Goal: Use online tool/utility: Utilize a website feature to perform a specific function

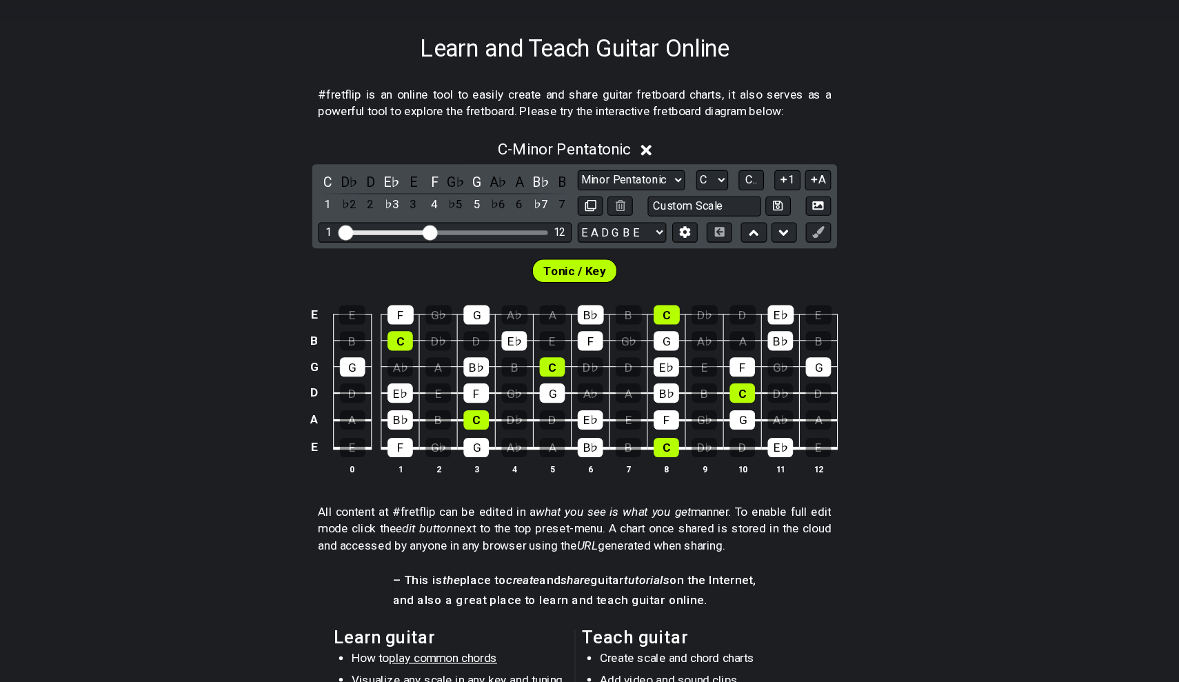
scroll to position [200, 0]
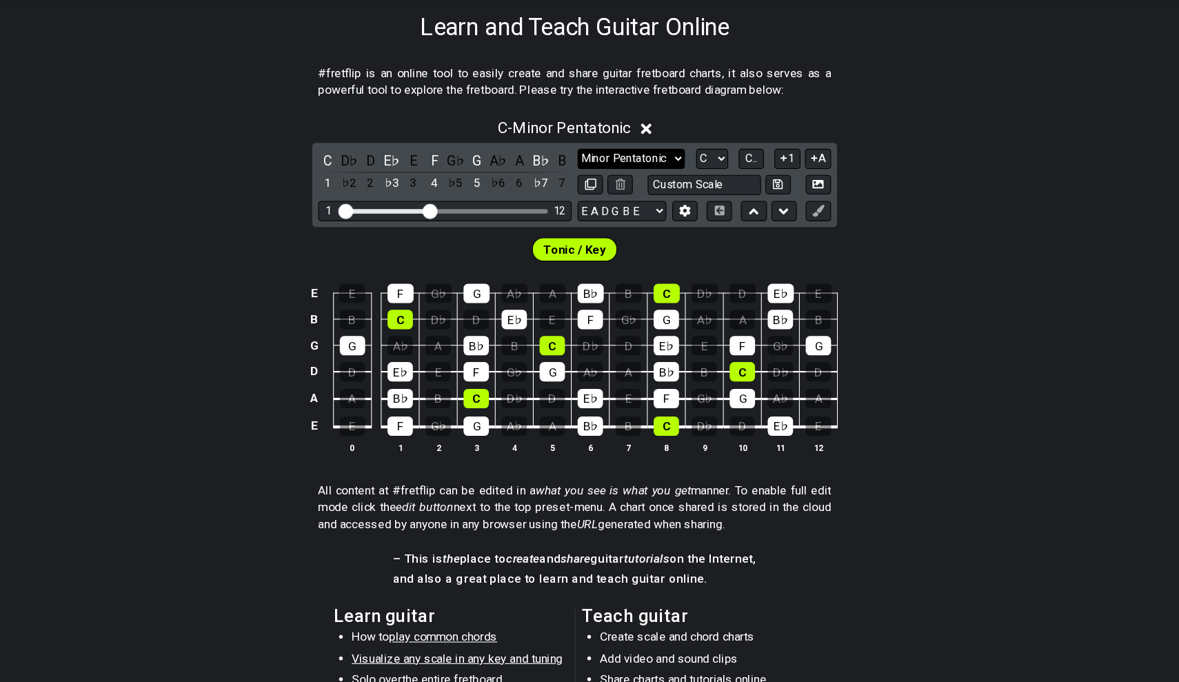
select select "Major / [PERSON_NAME]"
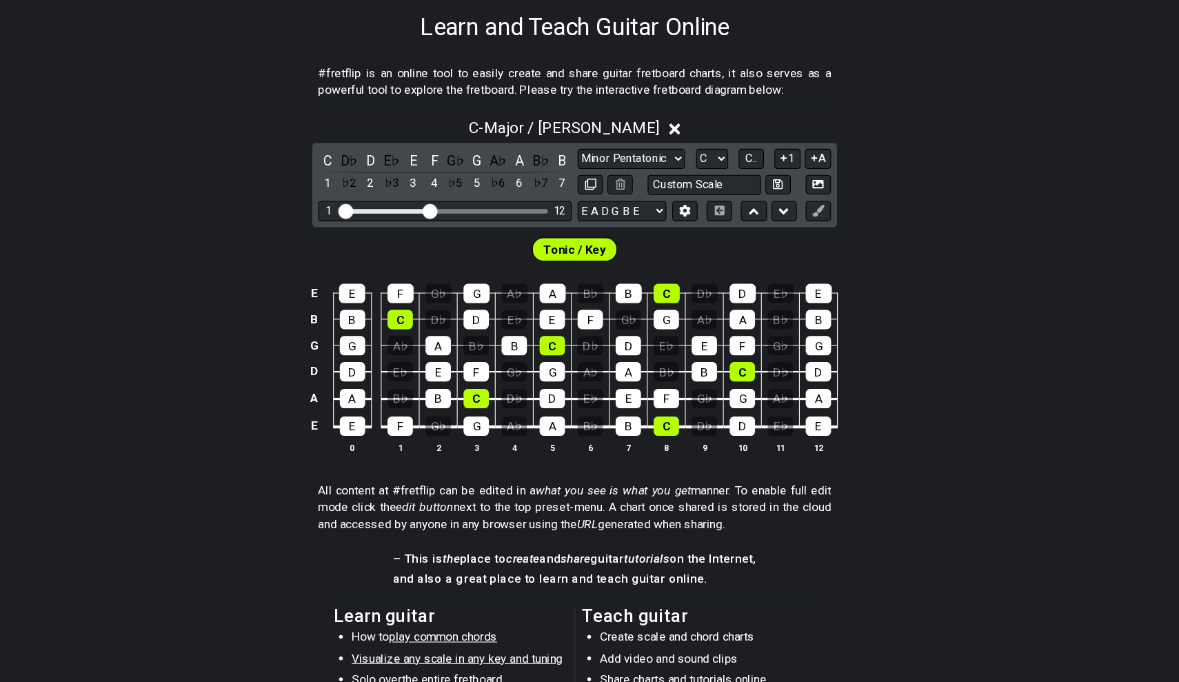
scroll to position [154, 0]
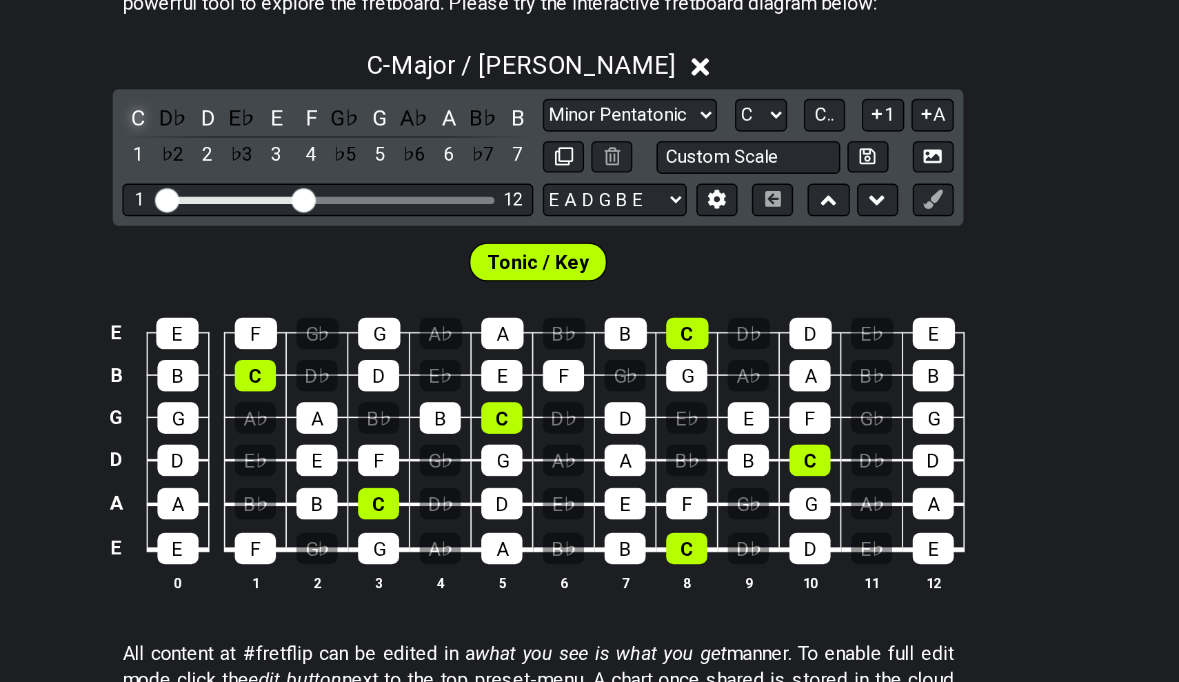
click at [352, 236] on div "C" at bounding box center [361, 245] width 18 height 19
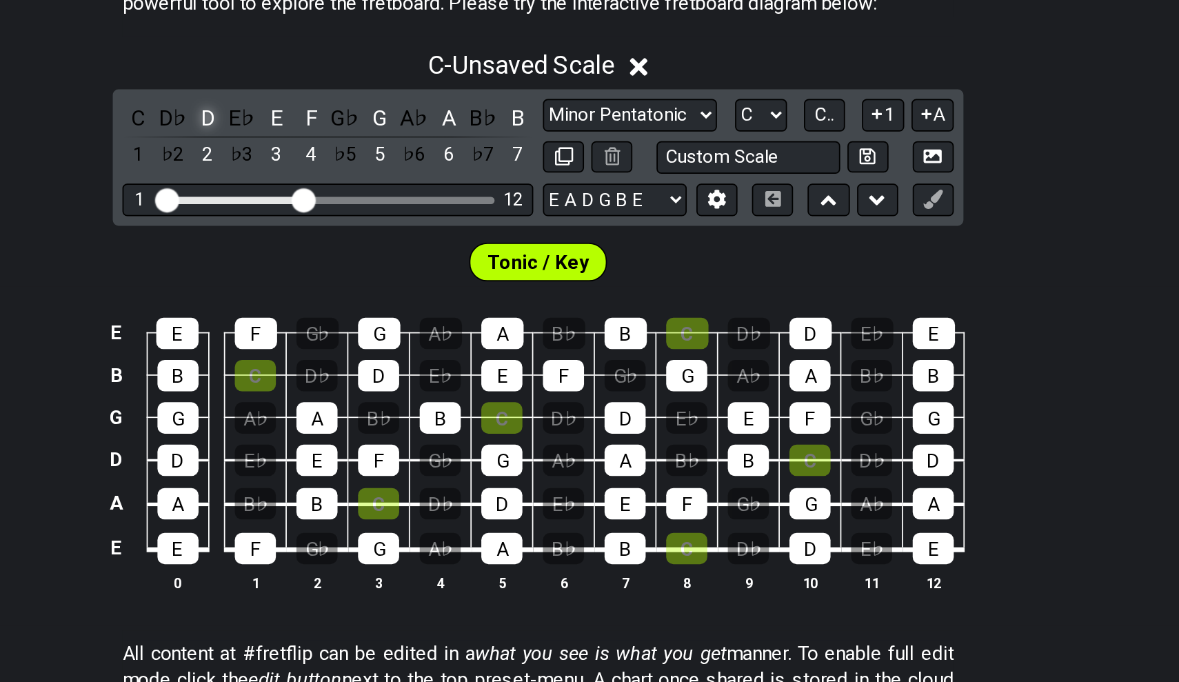
click at [392, 236] on div "D" at bounding box center [401, 245] width 18 height 19
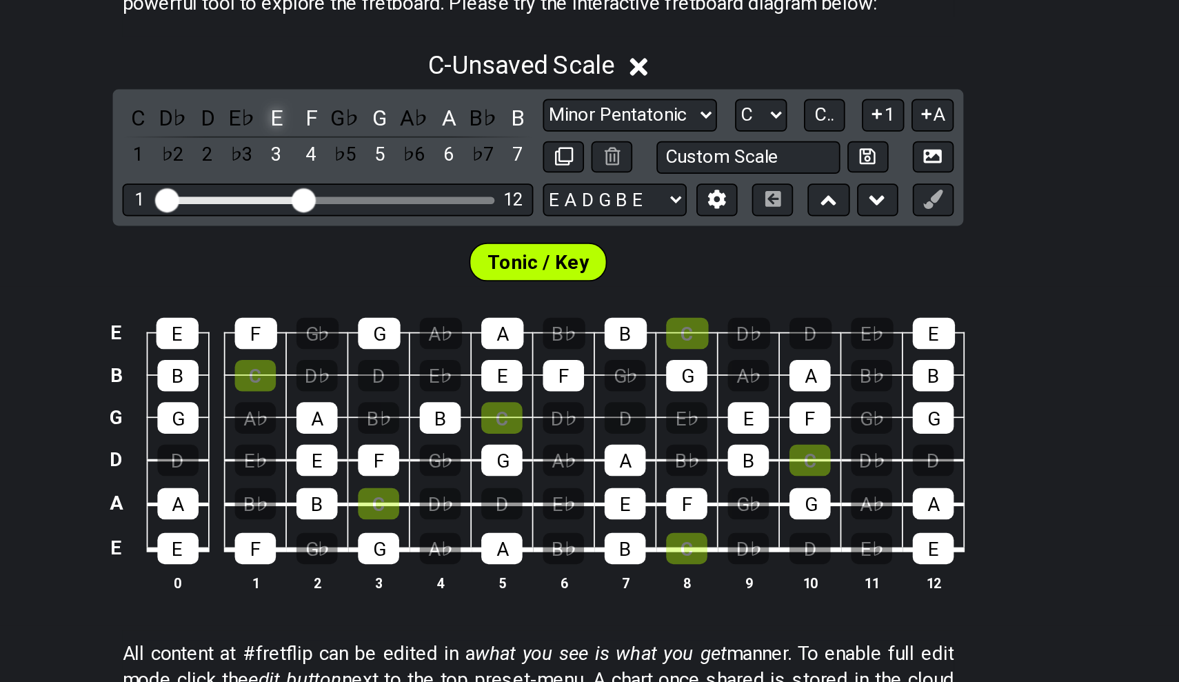
click at [431, 236] on div "E" at bounding box center [440, 245] width 18 height 19
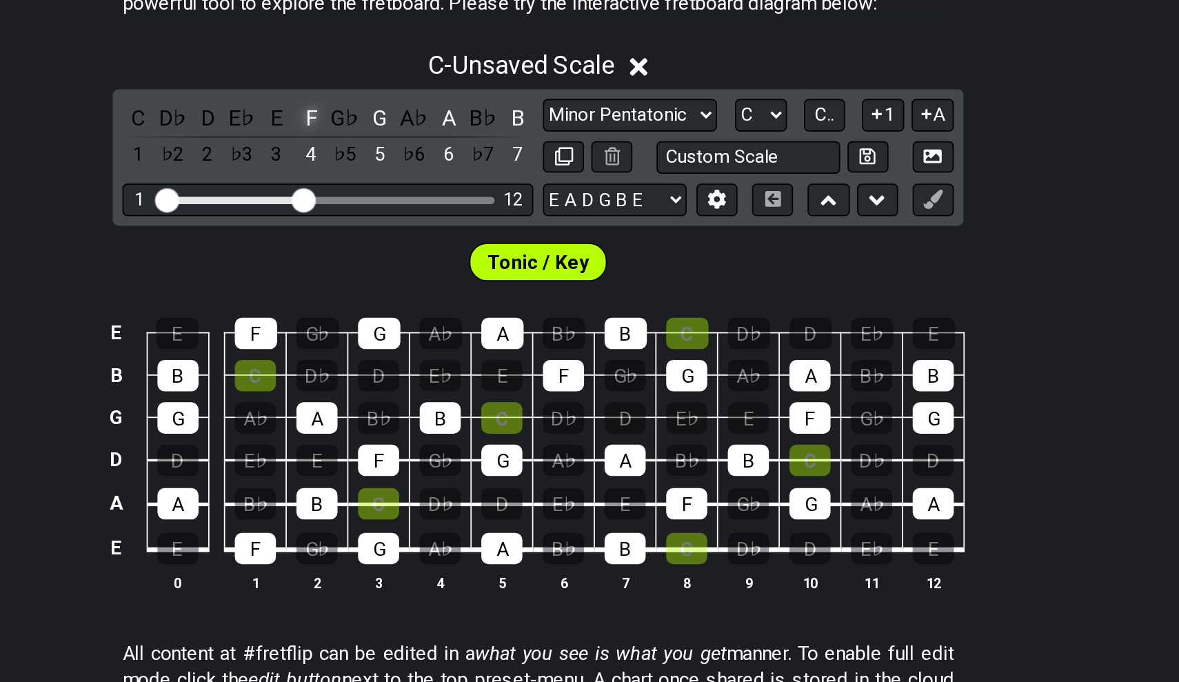
click at [451, 236] on div "F" at bounding box center [460, 245] width 18 height 19
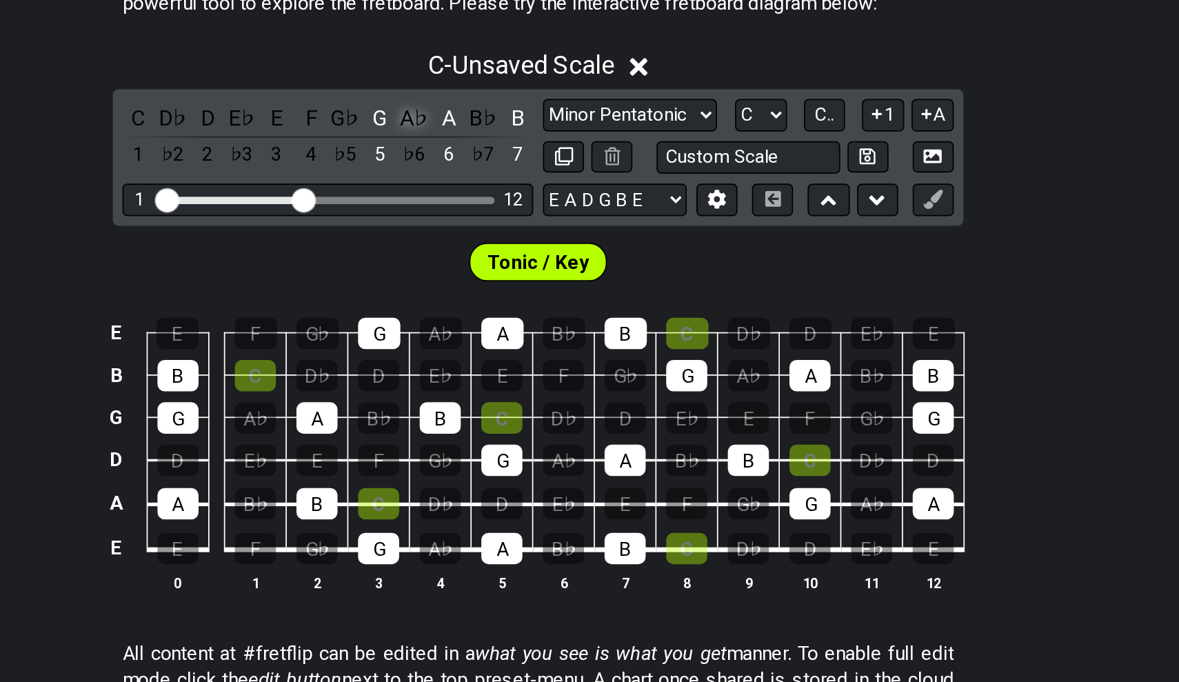
click at [509, 236] on div "A♭" at bounding box center [518, 245] width 18 height 19
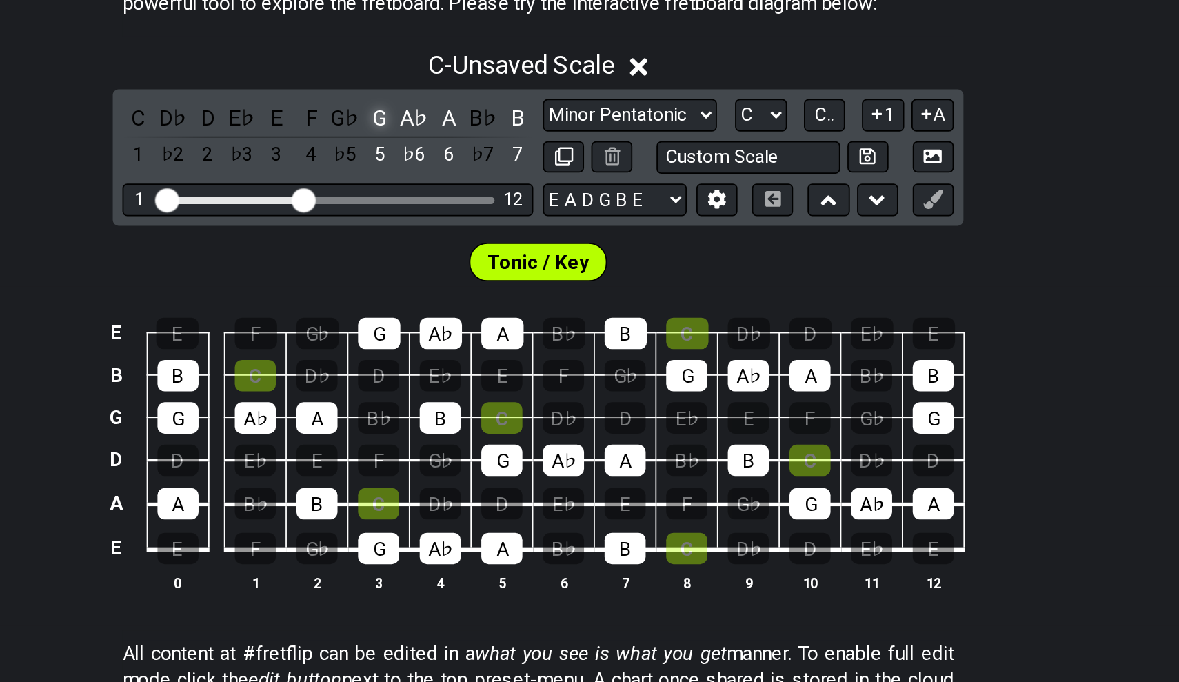
click at [490, 236] on div "G" at bounding box center [499, 245] width 18 height 19
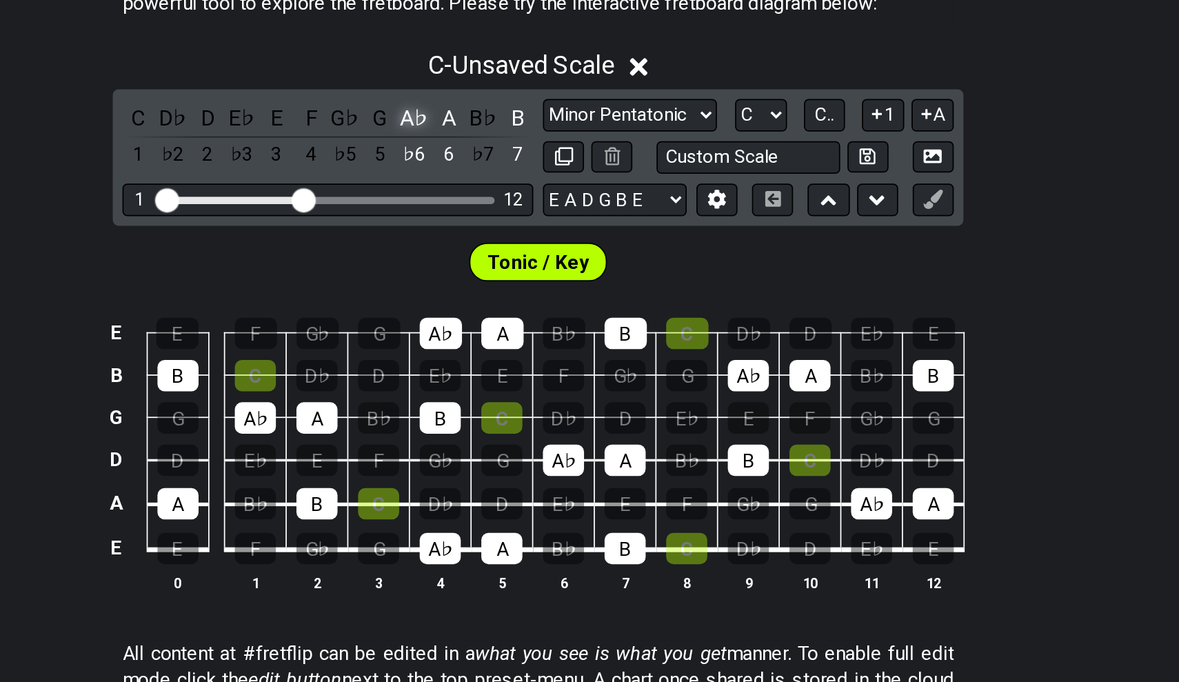
click at [509, 236] on div "A♭" at bounding box center [518, 245] width 18 height 19
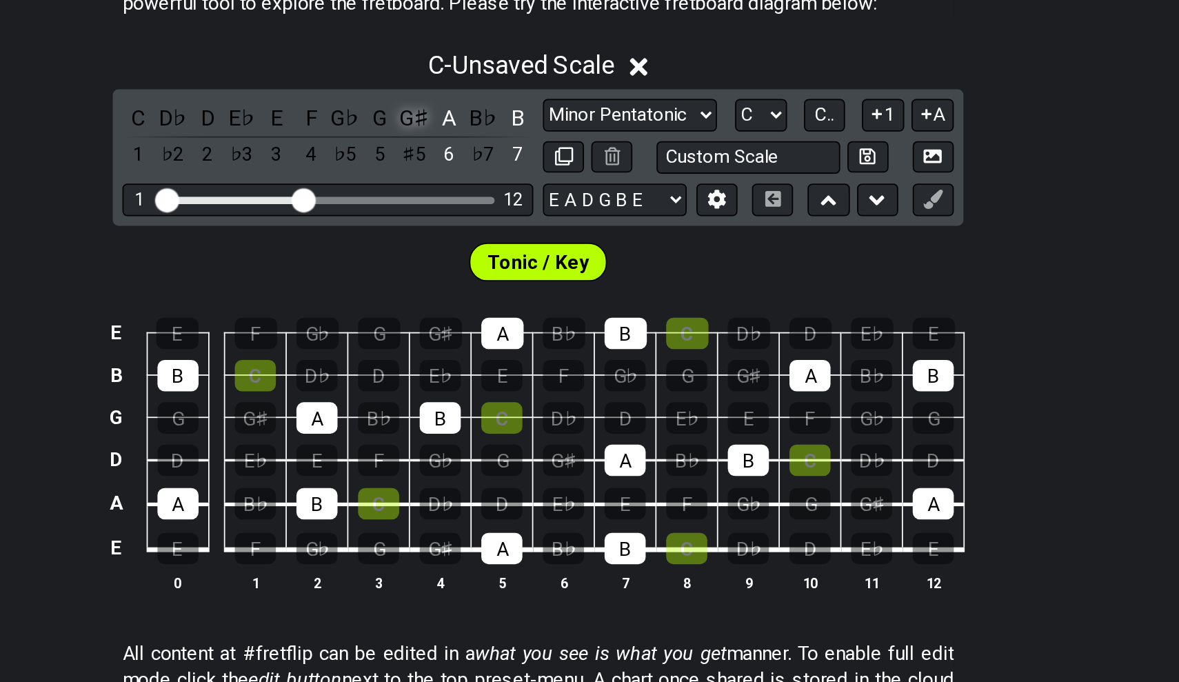
click at [509, 236] on div "G♯" at bounding box center [518, 245] width 18 height 19
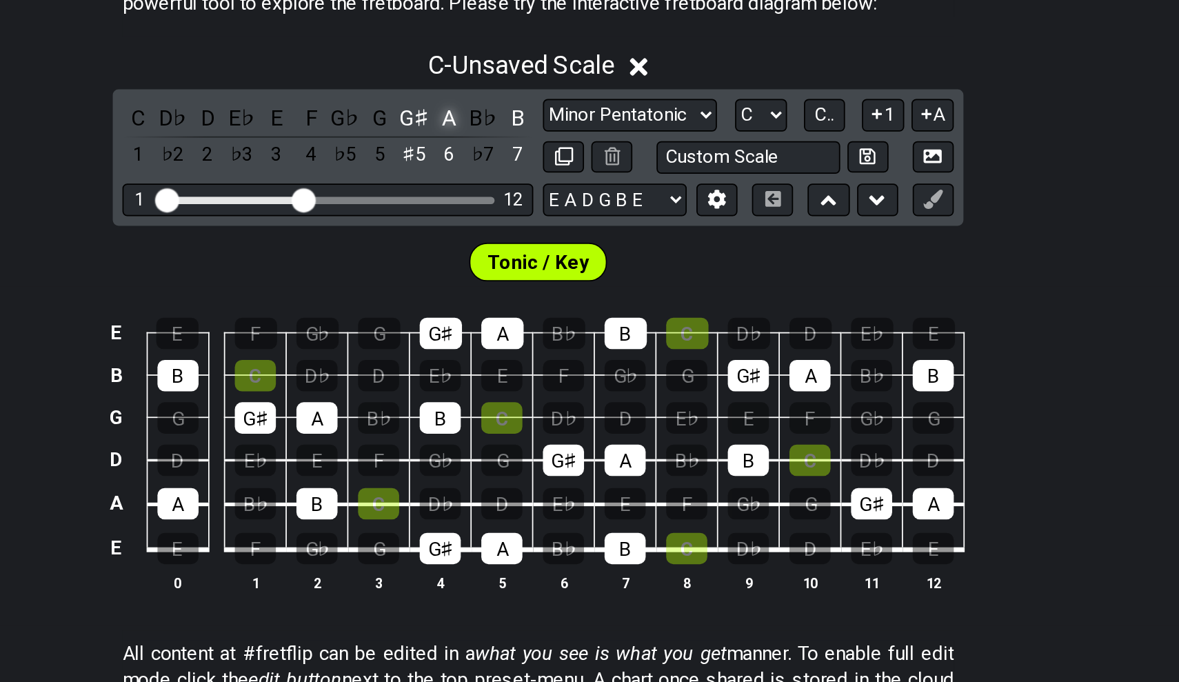
click at [529, 236] on div "A" at bounding box center [538, 245] width 18 height 19
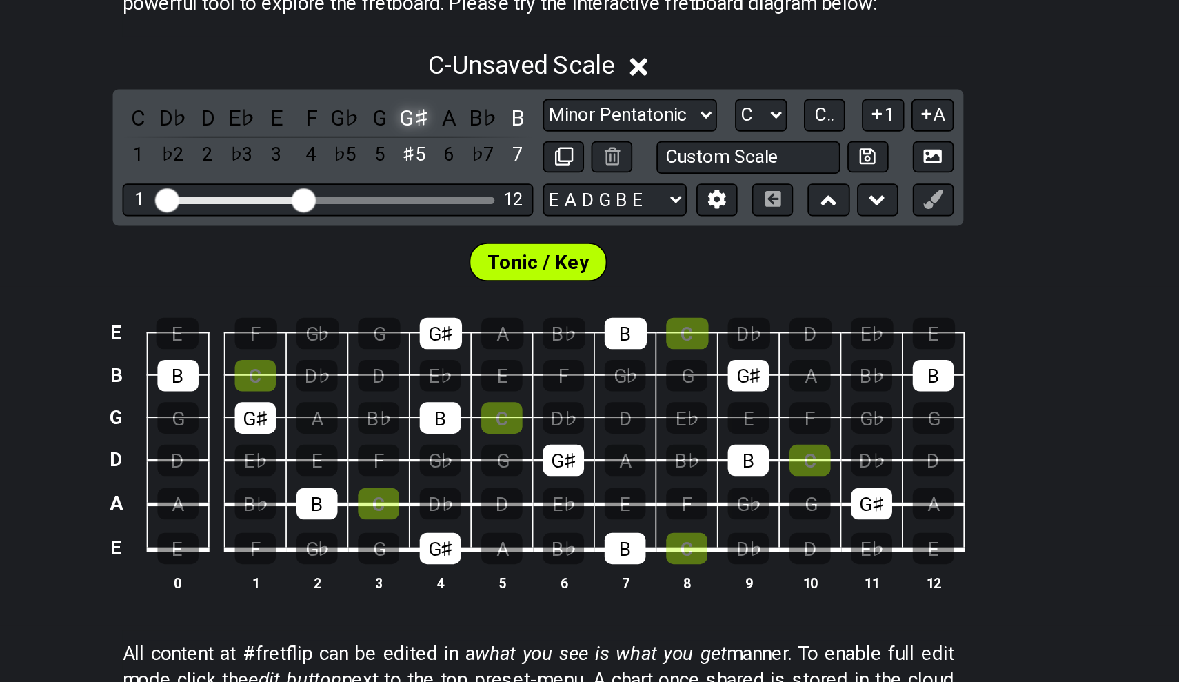
click at [509, 236] on div "G♯" at bounding box center [518, 245] width 18 height 19
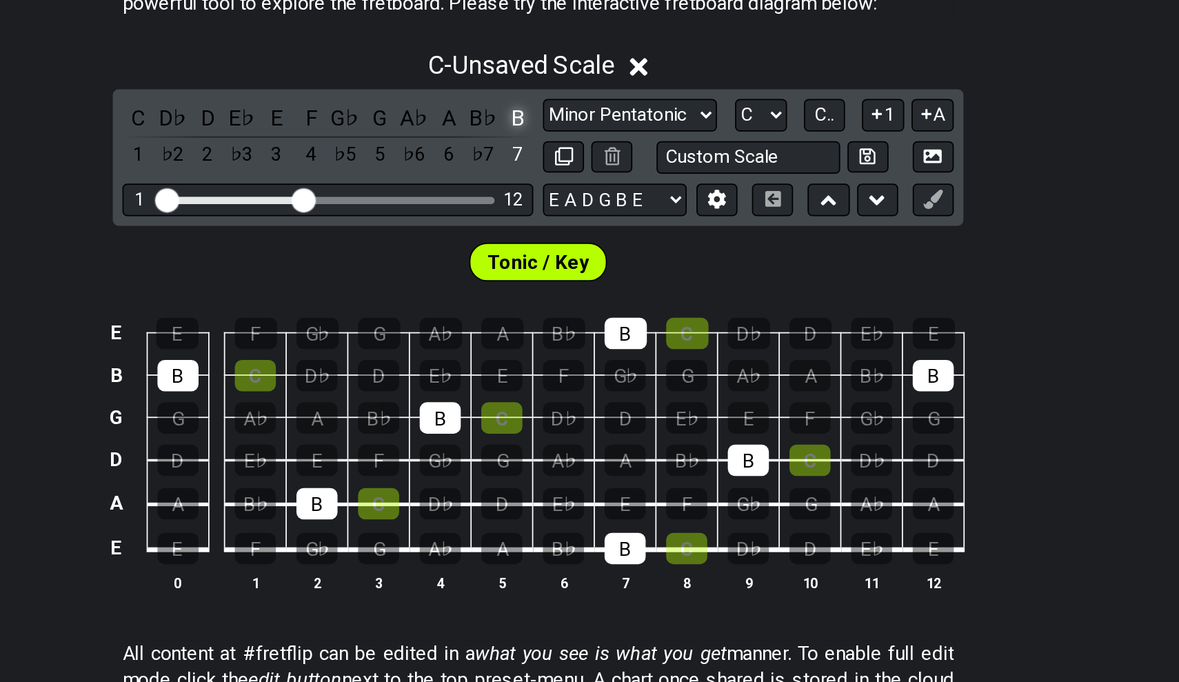
click at [569, 236] on div "B" at bounding box center [578, 245] width 18 height 19
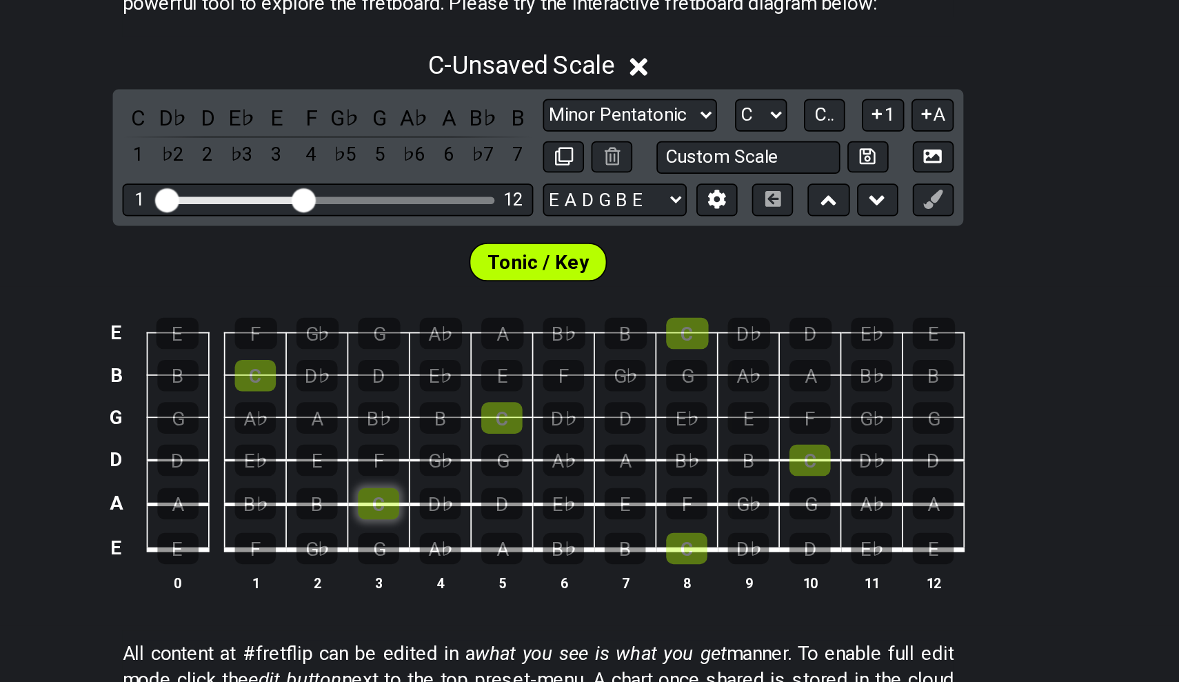
click at [487, 456] on div "C" at bounding box center [498, 465] width 23 height 18
click at [416, 383] on div "C" at bounding box center [427, 392] width 23 height 18
click at [557, 407] on div "C" at bounding box center [568, 416] width 23 height 18
click at [662, 359] on div "C" at bounding box center [674, 368] width 24 height 18
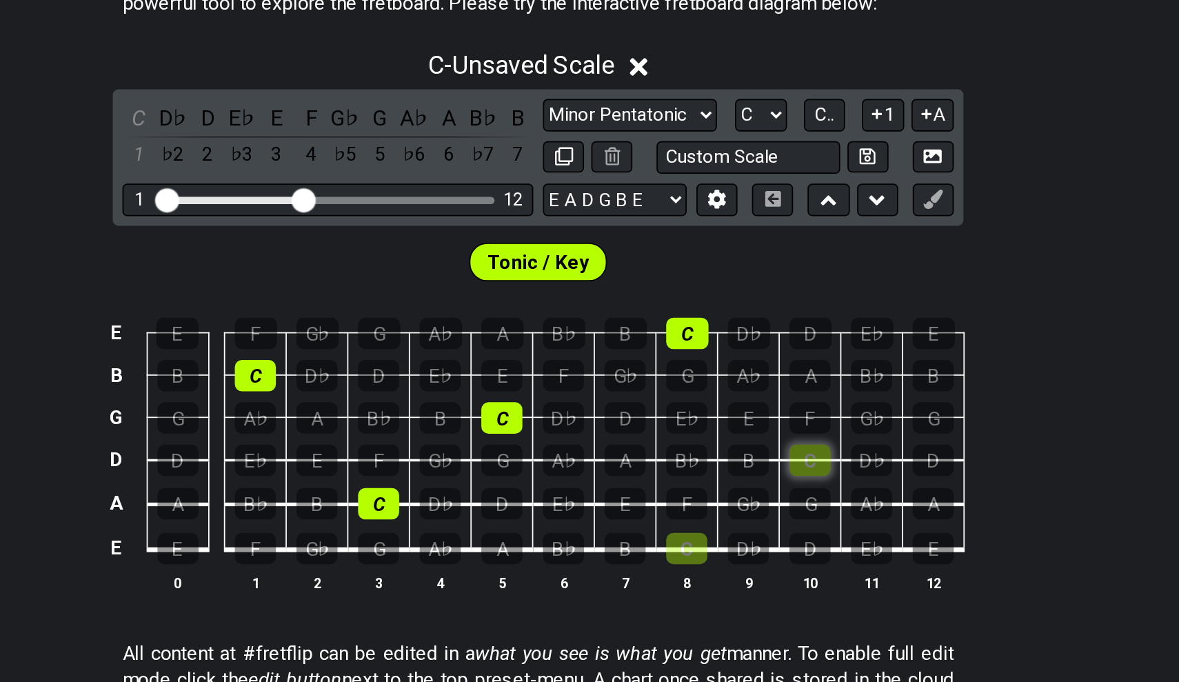
click at [733, 431] on div "C" at bounding box center [744, 440] width 23 height 18
click at [662, 482] on div "C" at bounding box center [673, 491] width 23 height 18
click at [487, 383] on div "D" at bounding box center [498, 392] width 23 height 18
click at [551, 392] on td "C" at bounding box center [568, 404] width 35 height 24
click at [557, 383] on div "E" at bounding box center [568, 392] width 23 height 18
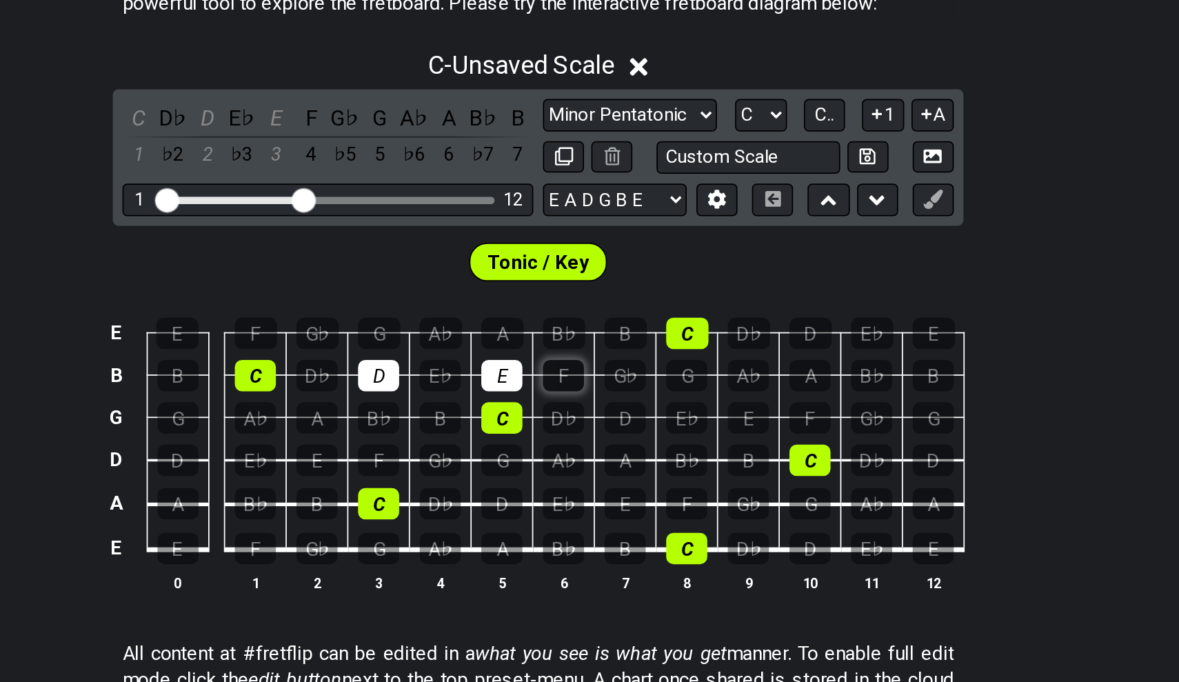
click at [592, 383] on div "F" at bounding box center [603, 392] width 23 height 18
click at [662, 383] on div "G" at bounding box center [673, 392] width 23 height 18
click at [733, 383] on div "A" at bounding box center [744, 392] width 23 height 18
click at [803, 383] on div "B" at bounding box center [814, 392] width 23 height 18
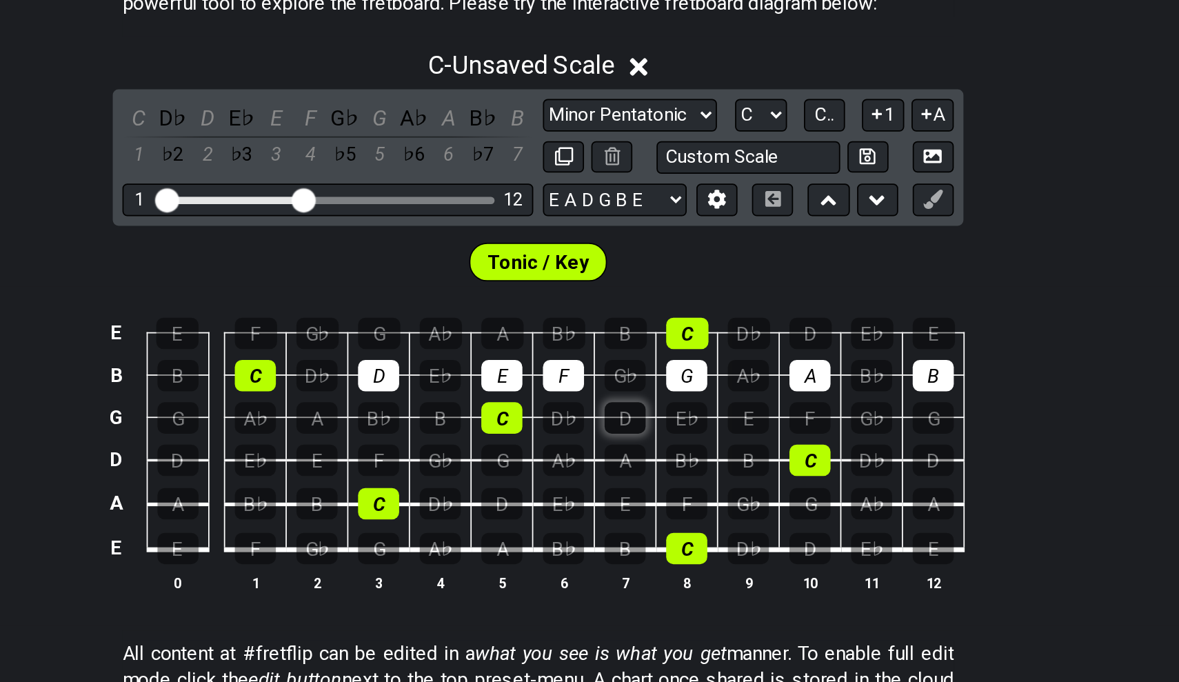
click at [627, 407] on div "D" at bounding box center [638, 416] width 23 height 18
click at [698, 407] on div "E" at bounding box center [709, 416] width 23 height 18
click at [727, 392] on td "F" at bounding box center [744, 404] width 35 height 24
click at [733, 407] on div "F" at bounding box center [744, 416] width 23 height 18
click at [803, 407] on div "G" at bounding box center [814, 416] width 23 height 18
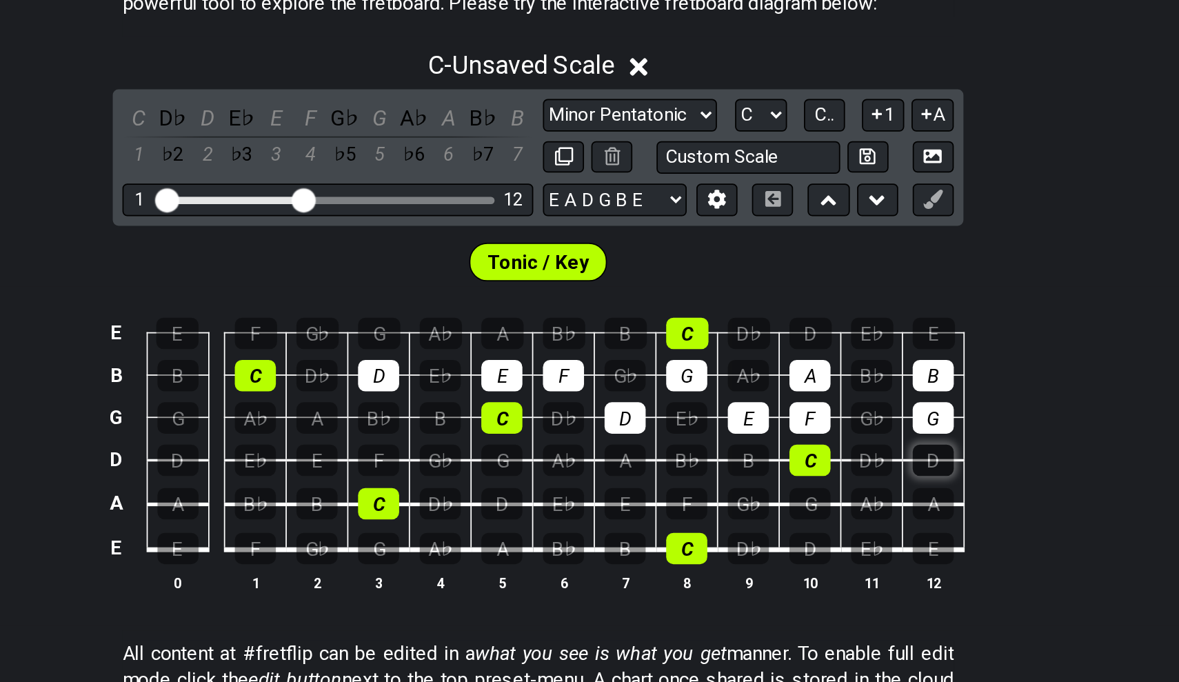
click at [803, 431] on div "D" at bounding box center [814, 440] width 23 height 18
click at [733, 482] on div "D" at bounding box center [744, 491] width 23 height 18
click at [803, 482] on div "E" at bounding box center [814, 491] width 23 height 18
click at [557, 456] on div "D" at bounding box center [568, 465] width 23 height 18
click at [627, 456] on div "E" at bounding box center [638, 465] width 23 height 18
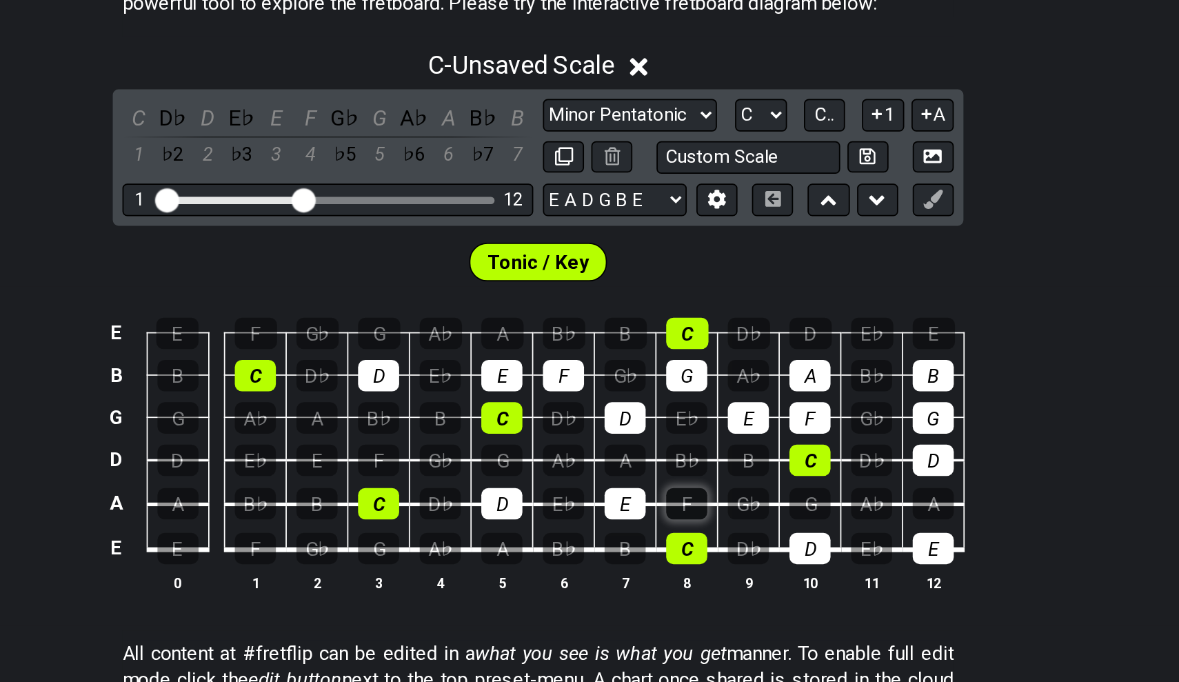
click at [662, 456] on div "F" at bounding box center [673, 465] width 23 height 18
click at [733, 456] on div "G" at bounding box center [744, 465] width 23 height 18
click at [416, 383] on div "C" at bounding box center [427, 392] width 23 height 18
drag, startPoint x: 198, startPoint y: 213, endPoint x: 316, endPoint y: 208, distance: 118.7
click at [341, 368] on tr "B B C D♭ D E♭ E F G♭ G A♭ A B♭ B" at bounding box center [587, 380] width 492 height 24
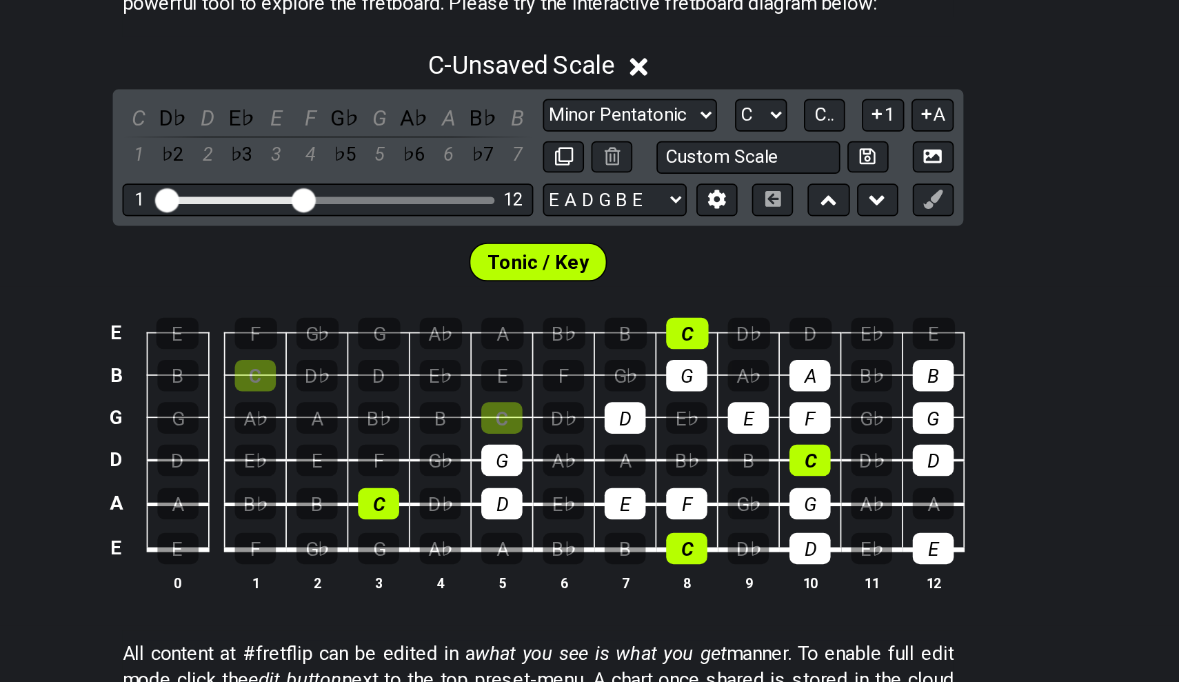
drag, startPoint x: 211, startPoint y: 204, endPoint x: 277, endPoint y: 296, distance: 113.1
click at [341, 344] on tbody "E E F G♭ G A♭ A B♭ B C D♭ D E♭ E B B C D♭ D E♭ E F G♭ G A♭ A B♭ B G G A♭ A B♭ B…" at bounding box center [587, 425] width 492 height 162
drag, startPoint x: 287, startPoint y: 288, endPoint x: 351, endPoint y: 233, distance: 84.0
click at [351, 344] on tbody "E E F G♭ G A♭ A B♭ B C D♭ D E♭ E B B C D♭ D E♭ E F G♭ G A♭ A B♭ B G G A♭ A B♭ B…" at bounding box center [587, 425] width 492 height 162
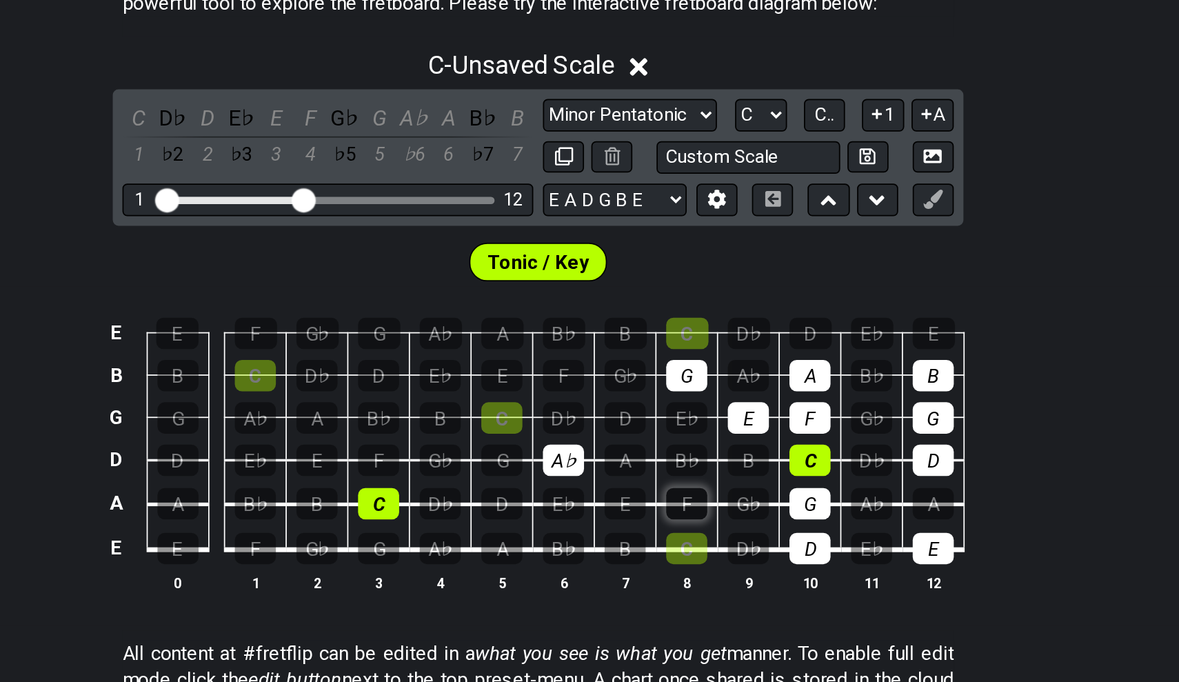
drag, startPoint x: 312, startPoint y: 231, endPoint x: 391, endPoint y: 294, distance: 100.5
click at [391, 344] on tbody "E E F G♭ G A♭ A B♭ B C D♭ D E♭ E B B C D♭ D E♭ E F G♭ G A♭ A B♭ B G G A♭ A B♭ B…" at bounding box center [587, 425] width 492 height 162
click at [662, 383] on div "G" at bounding box center [673, 392] width 23 height 18
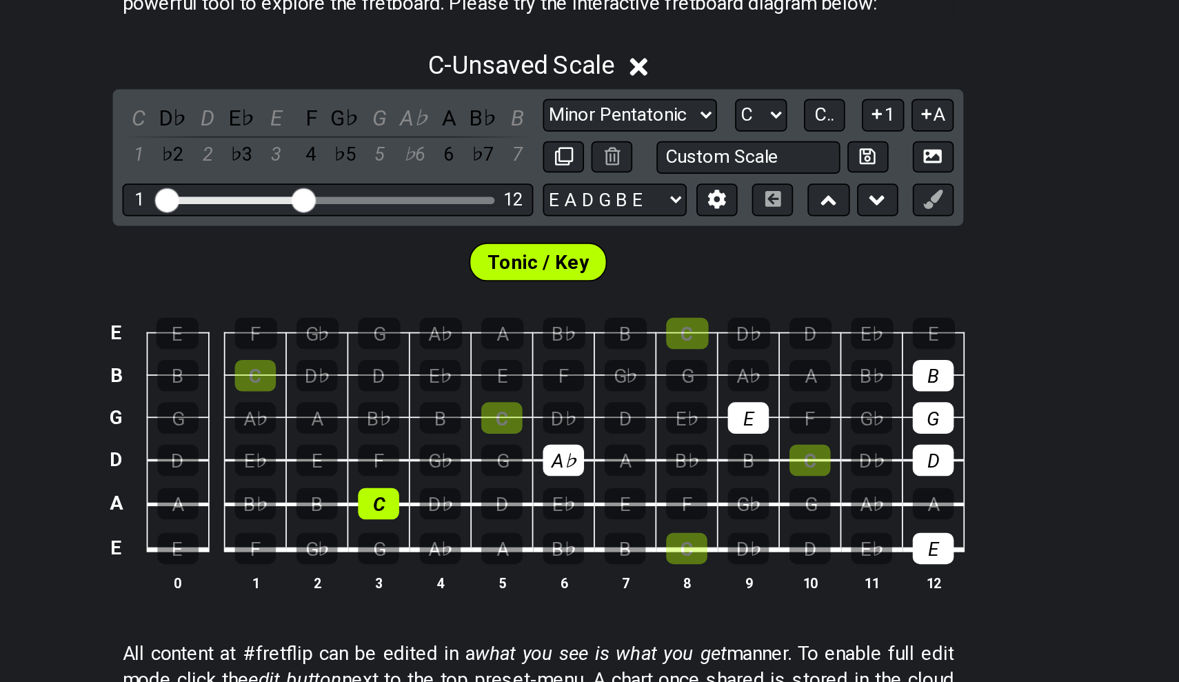
drag, startPoint x: 454, startPoint y: 214, endPoint x: 461, endPoint y: 325, distance: 110.5
click at [461, 344] on tbody "E E F G♭ G A♭ A B♭ B C D♭ D E♭ E B B C D♭ D E♭ E F G♭ G A♭ A B♭ B G G A♭ A B♭ B…" at bounding box center [587, 425] width 492 height 162
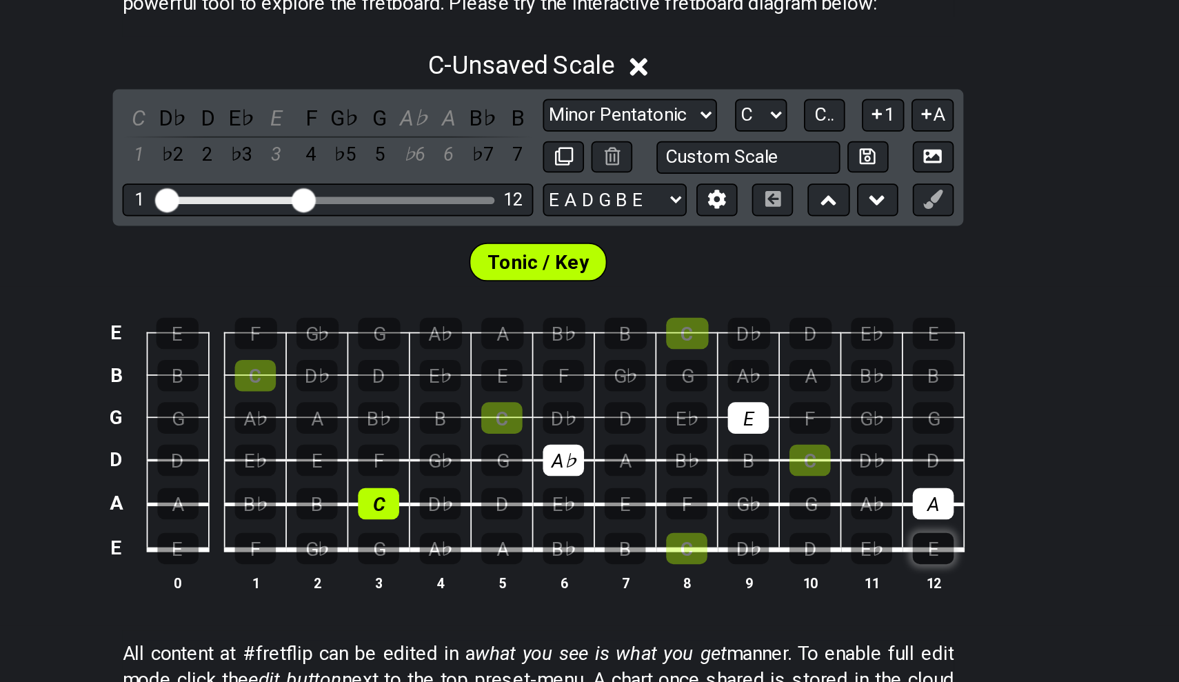
drag, startPoint x: 540, startPoint y: 211, endPoint x: 539, endPoint y: 310, distance: 99.3
click at [539, 344] on tbody "E E F G♭ G A♭ A B♭ B C D♭ D E♭ E B B C D♭ D E♭ E F G♭ G A♭ A B♭ B G G A♭ A B♭ B…" at bounding box center [587, 425] width 492 height 162
click at [803, 456] on div "A" at bounding box center [814, 465] width 23 height 18
click at [698, 407] on div "E" at bounding box center [709, 416] width 23 height 18
click at [592, 431] on div "A♭" at bounding box center [603, 440] width 23 height 18
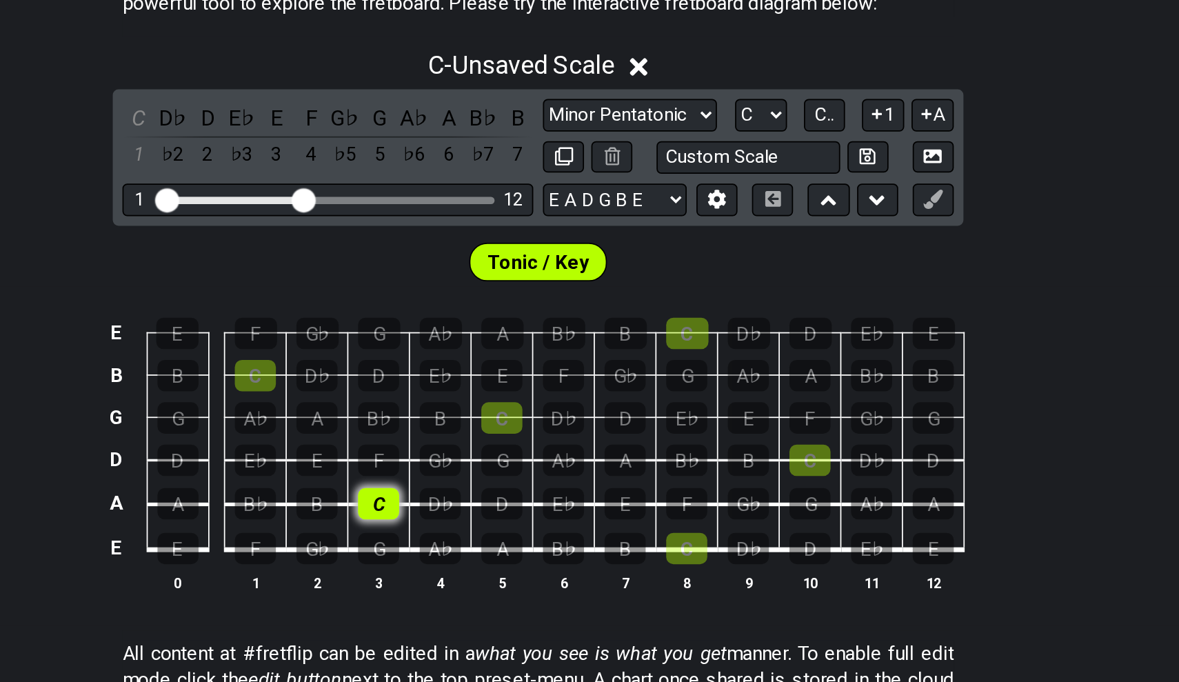
click at [487, 456] on div "C" at bounding box center [498, 465] width 23 height 18
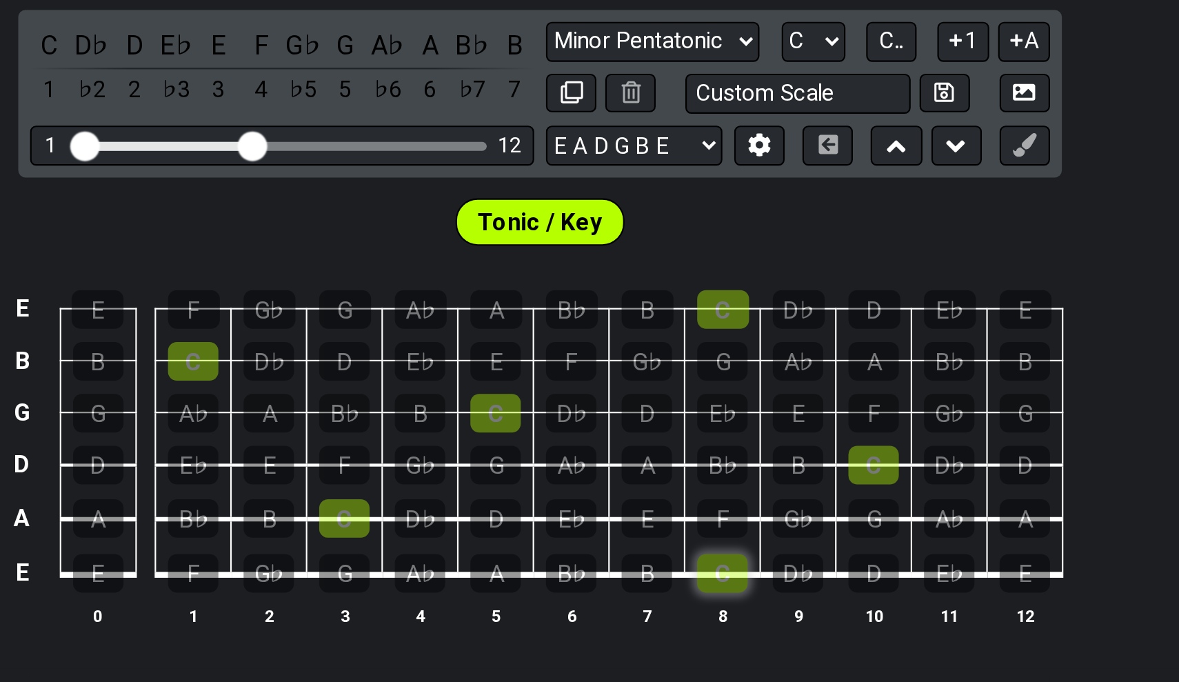
click at [662, 482] on div "C" at bounding box center [673, 491] width 23 height 18
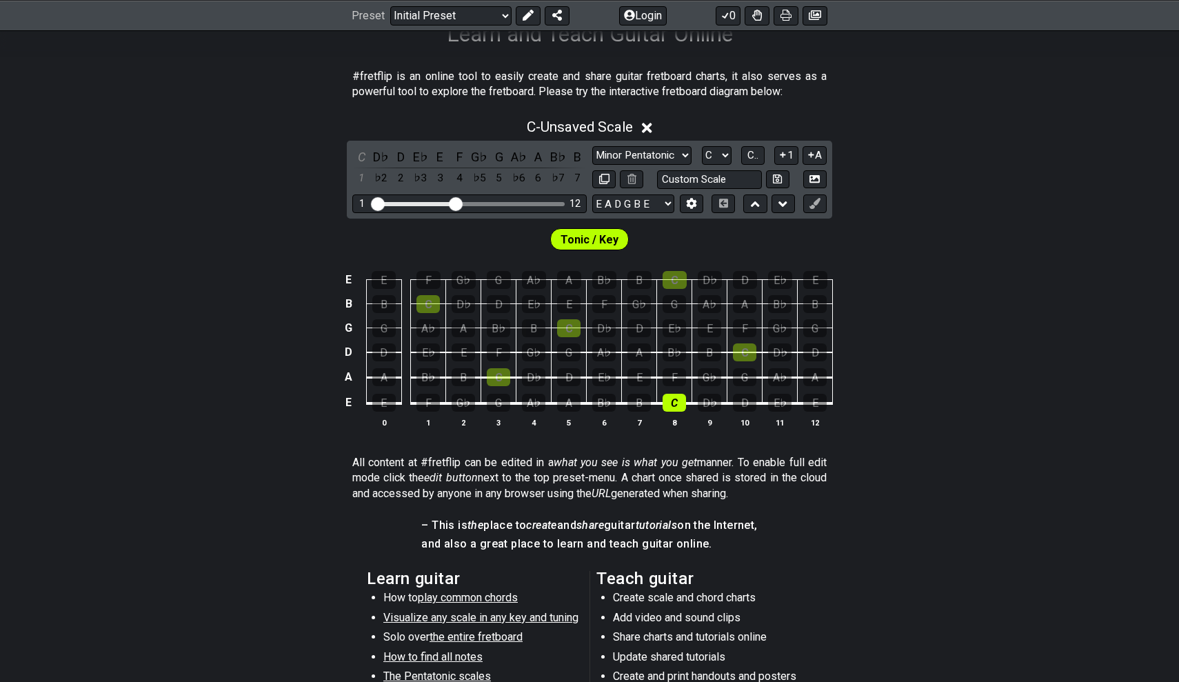
scroll to position [145, 0]
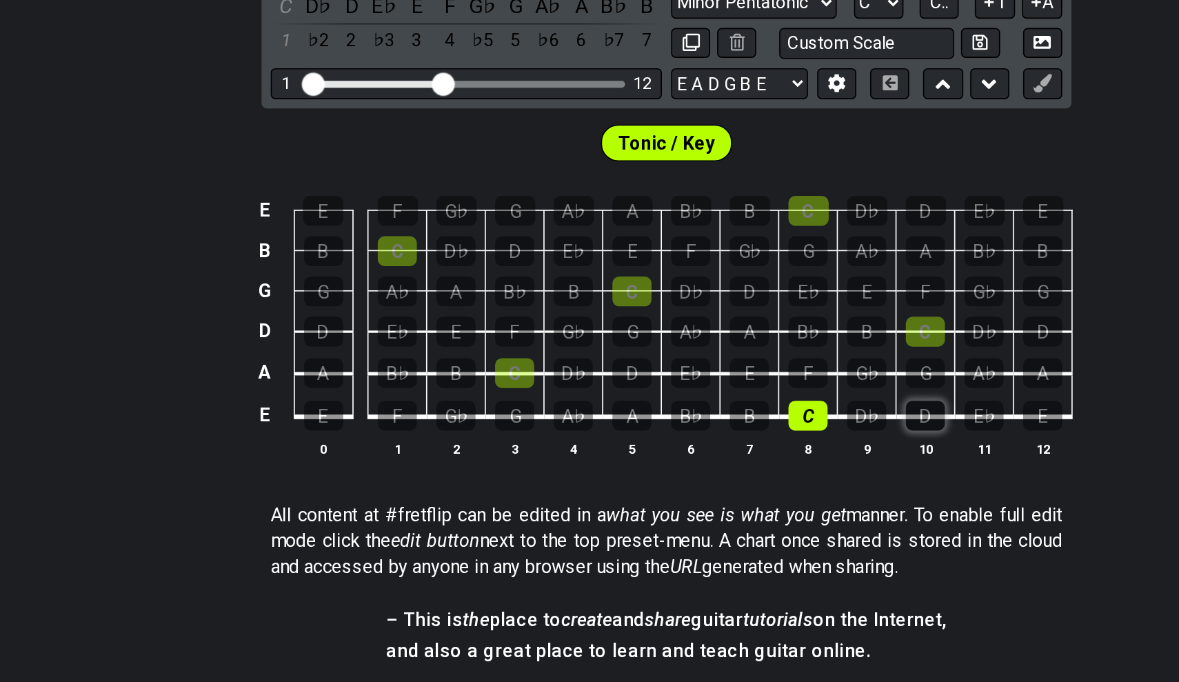
click at [733, 491] on div "D" at bounding box center [744, 500] width 23 height 18
click at [622, 450] on td "E" at bounding box center [639, 463] width 35 height 26
click at [627, 466] on div "E" at bounding box center [638, 475] width 23 height 18
click at [662, 466] on div "F" at bounding box center [673, 475] width 23 height 18
click at [733, 466] on div "G" at bounding box center [744, 475] width 23 height 18
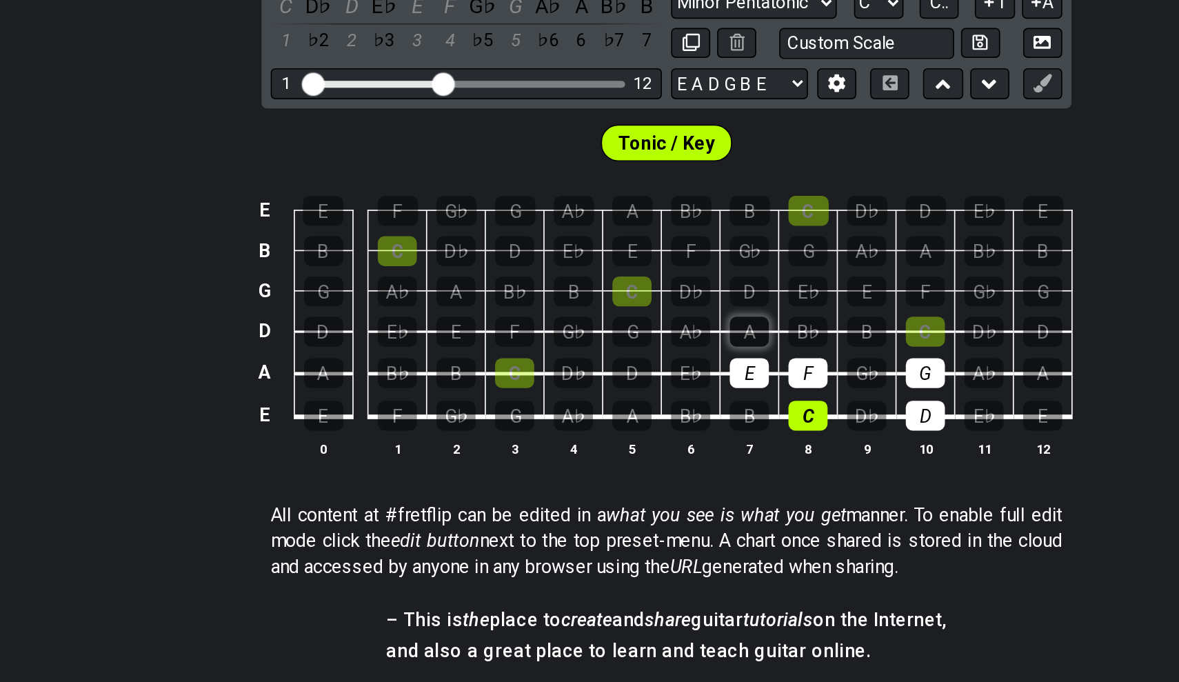
click at [627, 441] on div "A" at bounding box center [638, 450] width 23 height 18
click at [698, 441] on div "B" at bounding box center [709, 450] width 23 height 18
click at [733, 441] on div "C" at bounding box center [744, 450] width 23 height 18
click at [627, 417] on div "D" at bounding box center [638, 426] width 23 height 18
click at [698, 417] on div "E" at bounding box center [709, 426] width 23 height 18
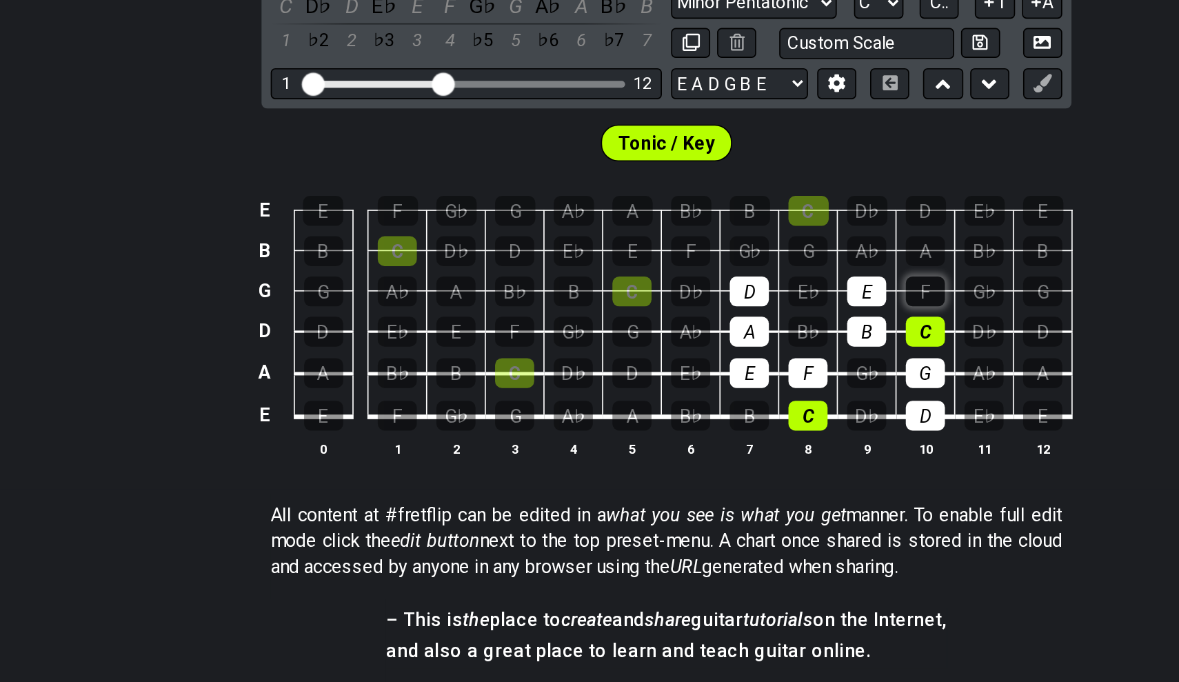
click at [733, 417] on div "F" at bounding box center [744, 426] width 23 height 18
click at [662, 393] on div "G" at bounding box center [673, 402] width 23 height 18
click at [733, 393] on div "A" at bounding box center [744, 402] width 23 height 18
click at [627, 369] on div "B" at bounding box center [639, 378] width 24 height 18
click at [662, 369] on div "C" at bounding box center [674, 378] width 24 height 18
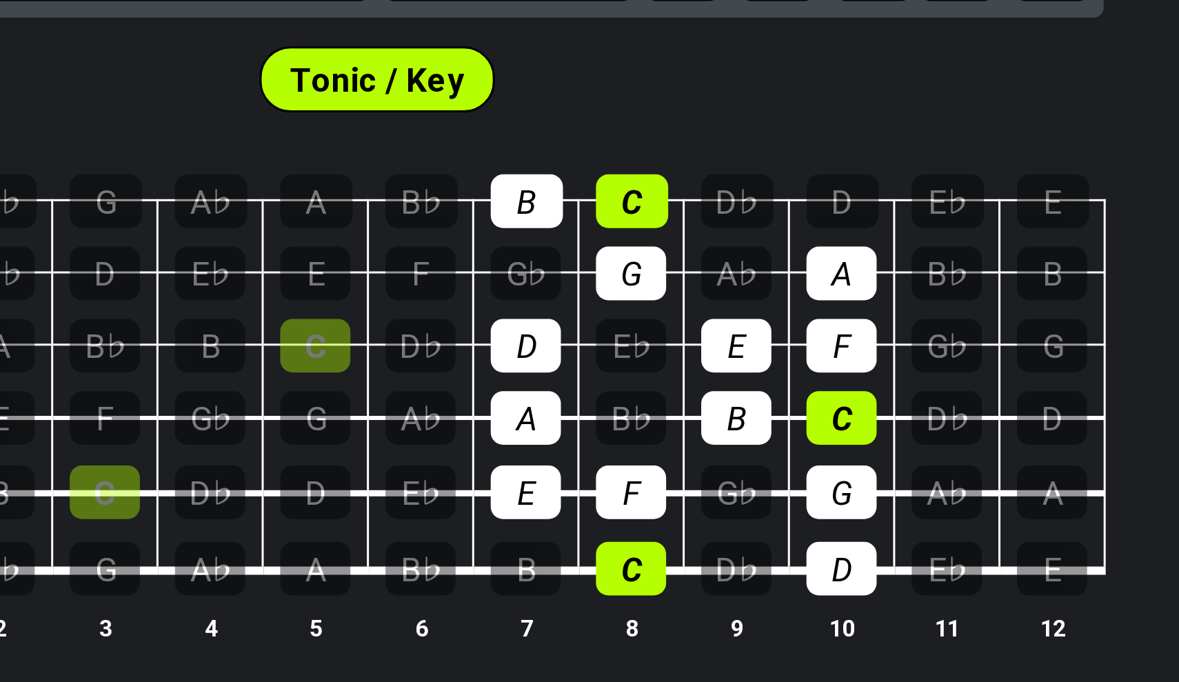
scroll to position [265, 0]
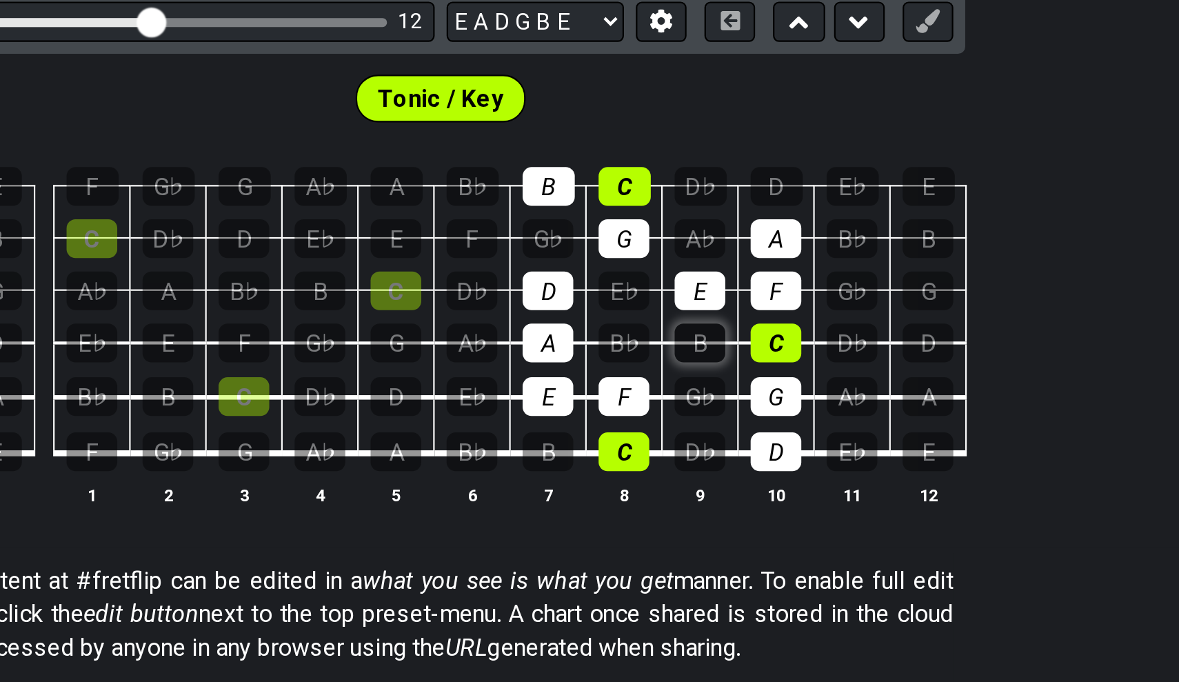
click at [698, 321] on div "B" at bounding box center [709, 330] width 23 height 18
click at [662, 249] on div "C" at bounding box center [674, 258] width 24 height 18
click at [657, 258] on td "G" at bounding box center [674, 270] width 35 height 24
click at [662, 249] on div "C" at bounding box center [674, 258] width 24 height 18
click at [347, 119] on div "C D♭ D E♭ E F G♭ G A♭ A B♭ B 1 ♭2 2 ♭3 3 4 ♭5 5 ♭6 6 ♭7 7 Minor Pentatonic Clic…" at bounding box center [589, 158] width 485 height 78
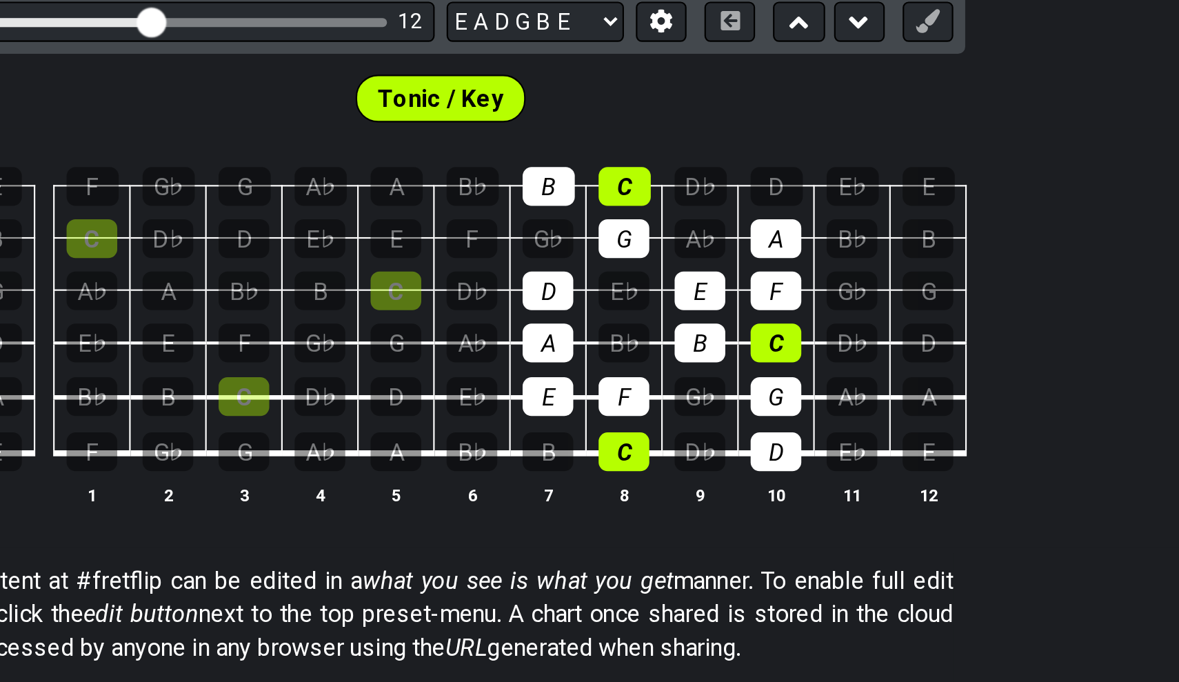
click at [347, 119] on div "C D♭ D E♭ E F G♭ G A♭ A B♭ B 1 ♭2 2 ♭3 3 4 ♭5 5 ♭6 6 ♭7 7 Minor Pentatonic Clic…" at bounding box center [589, 158] width 485 height 78
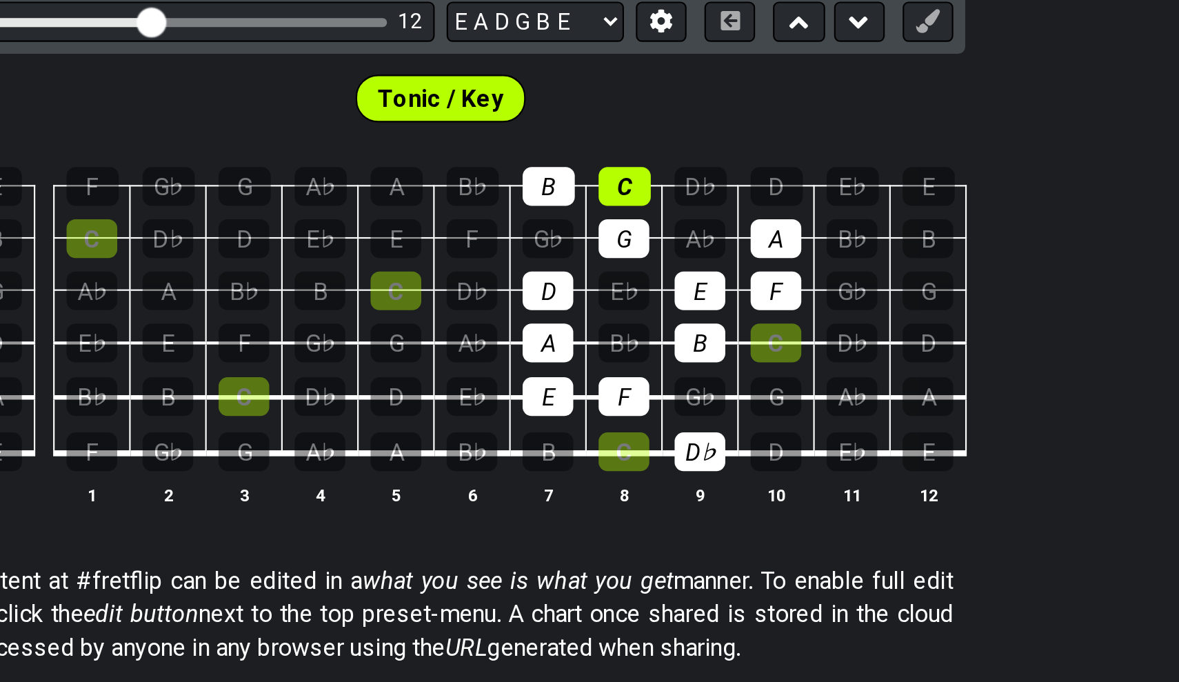
drag, startPoint x: 293, startPoint y: 210, endPoint x: 347, endPoint y: 143, distance: 85.8
click at [347, 234] on tbody "E E F G♭ G A♭ A B♭ B C D♭ D E♭ E B B C D♭ D E♭ E F G♭ G A♭ A B♭ B G G A♭ A B♭ B…" at bounding box center [587, 315] width 492 height 162
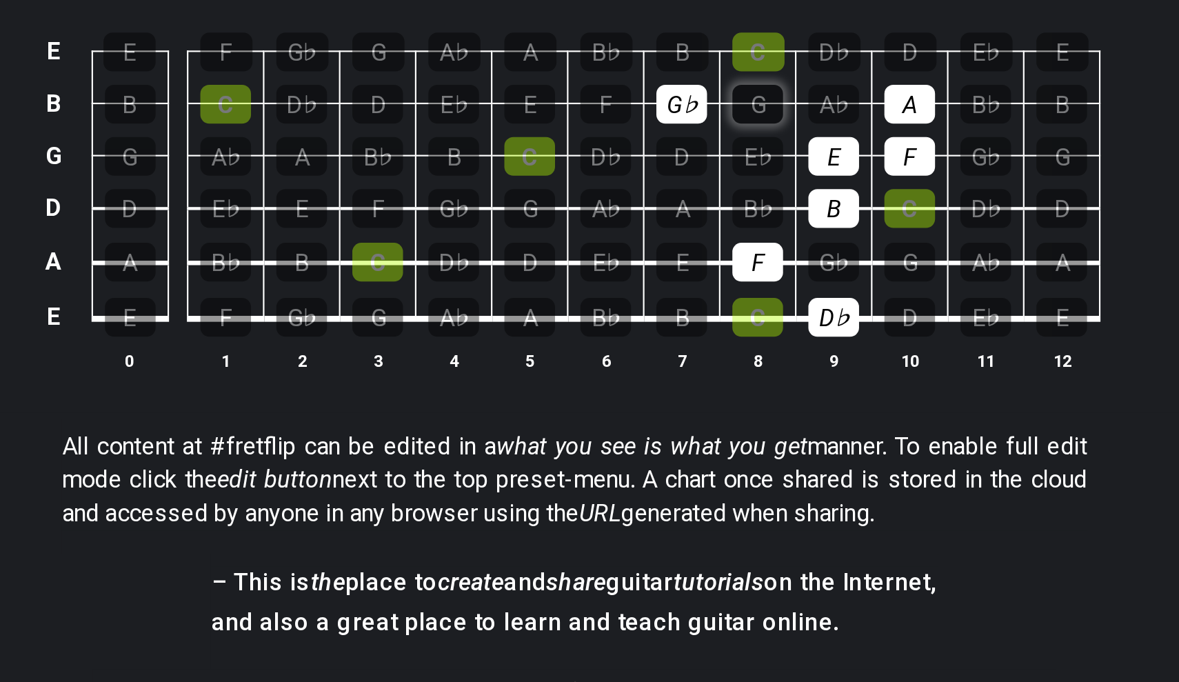
drag, startPoint x: 318, startPoint y: 116, endPoint x: 352, endPoint y: 52, distance: 72.5
click at [352, 234] on tbody "E E F G♭ G A♭ A B♭ B C D♭ D E♭ E B B C D♭ D E♭ E F G♭ G A♭ A B♭ B G G A♭ A B♭ B…" at bounding box center [587, 315] width 492 height 162
click at [627, 273] on div "G♭" at bounding box center [638, 282] width 23 height 18
click at [733, 273] on div "A" at bounding box center [744, 282] width 23 height 18
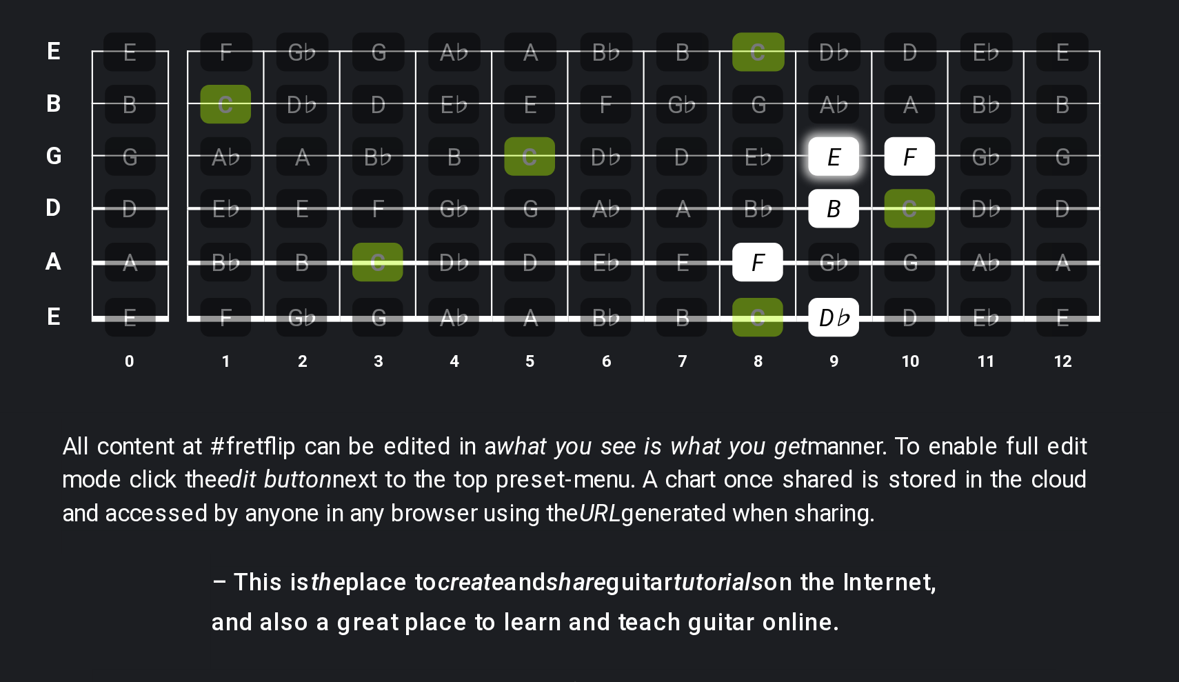
click at [698, 297] on div "E" at bounding box center [709, 306] width 23 height 18
click at [698, 321] on div "B" at bounding box center [709, 330] width 23 height 18
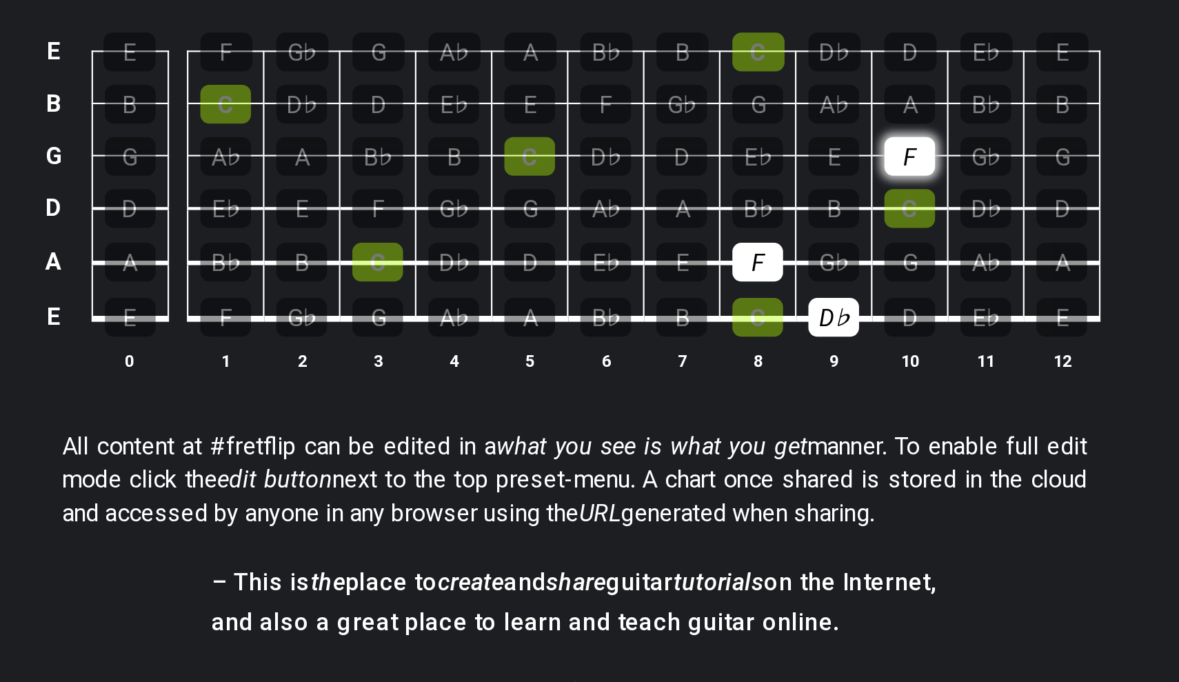
click at [733, 297] on div "F" at bounding box center [744, 306] width 23 height 18
click at [662, 346] on div "F" at bounding box center [673, 355] width 23 height 18
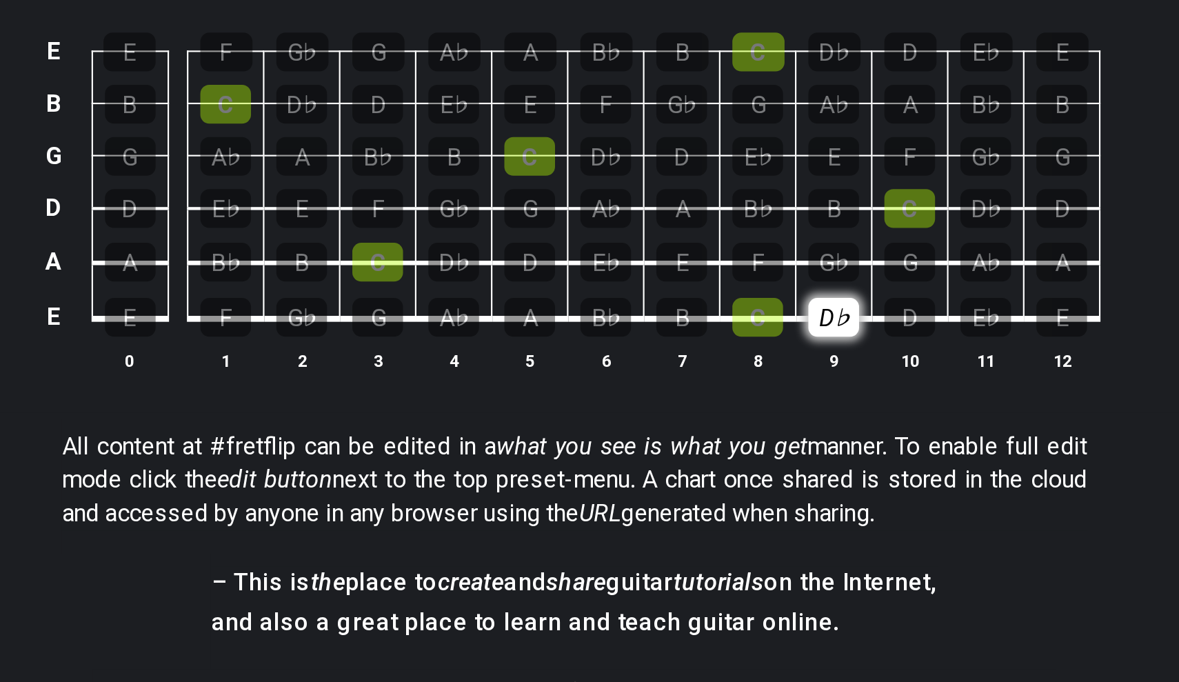
click at [698, 372] on div "D♭" at bounding box center [709, 381] width 23 height 18
click at [557, 372] on div "A" at bounding box center [568, 381] width 23 height 18
click at [627, 372] on div "B" at bounding box center [638, 381] width 23 height 18
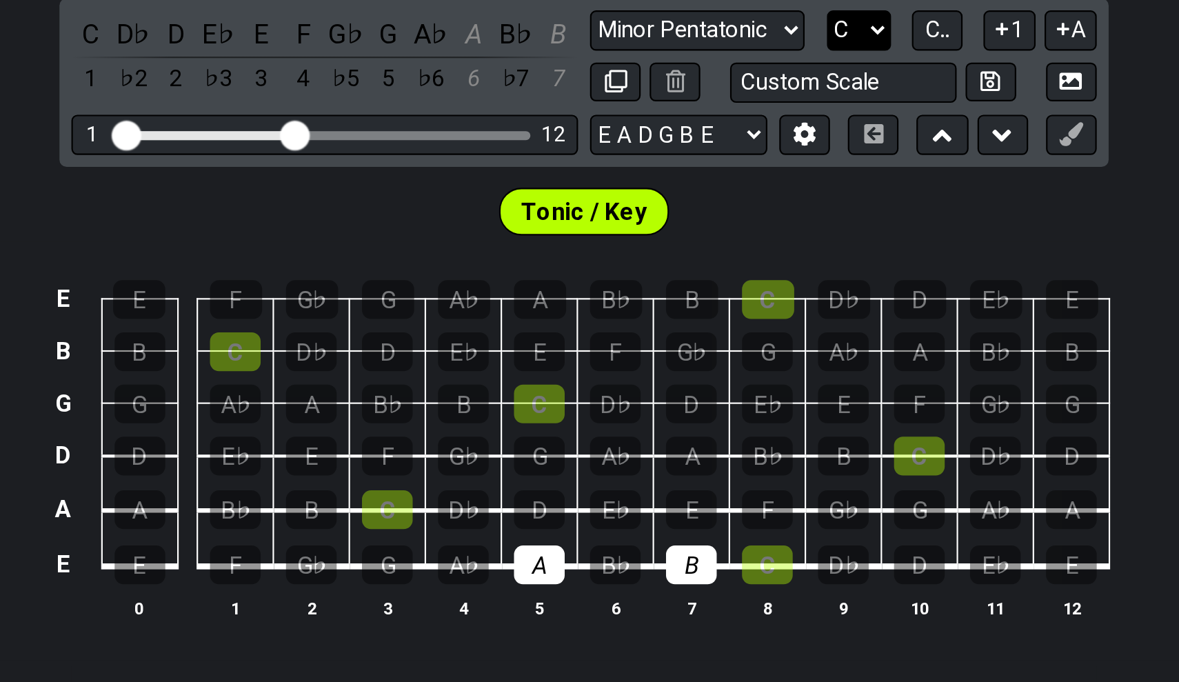
click at [702, 124] on select "A♭ A A♯ B♭ B C C♯ D♭ D D♯ E♭ E F F♯ G♭ G G♯" at bounding box center [717, 133] width 30 height 19
select select "A"
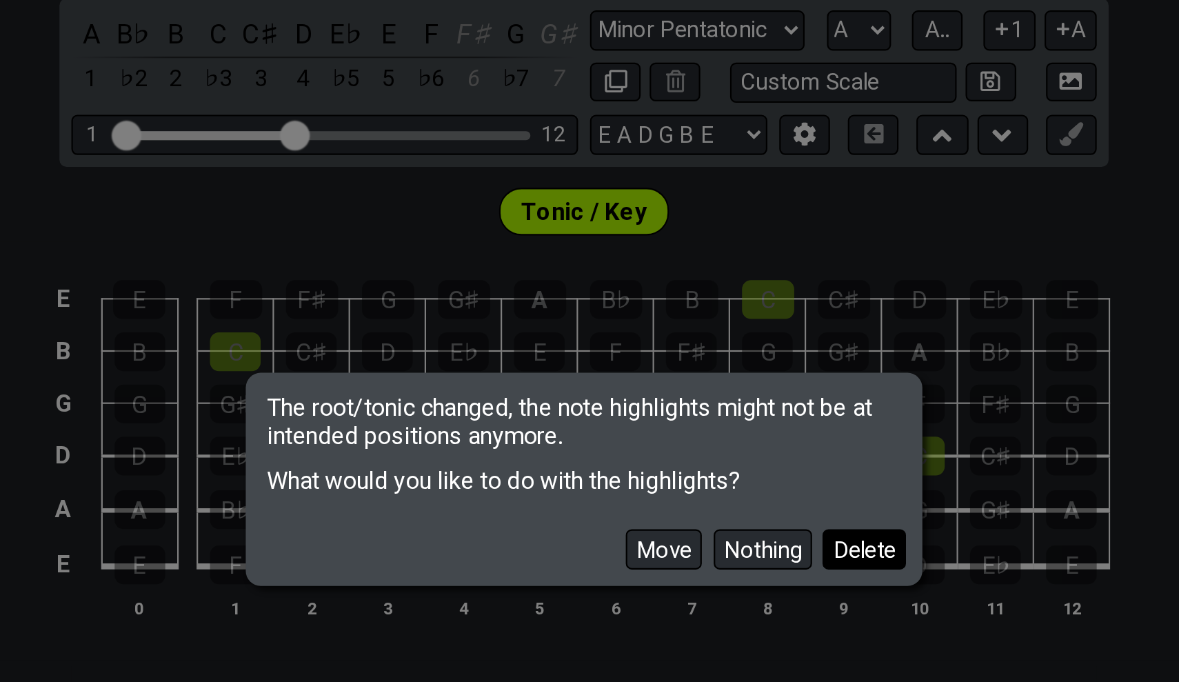
click at [700, 364] on button "Delete" at bounding box center [719, 373] width 39 height 19
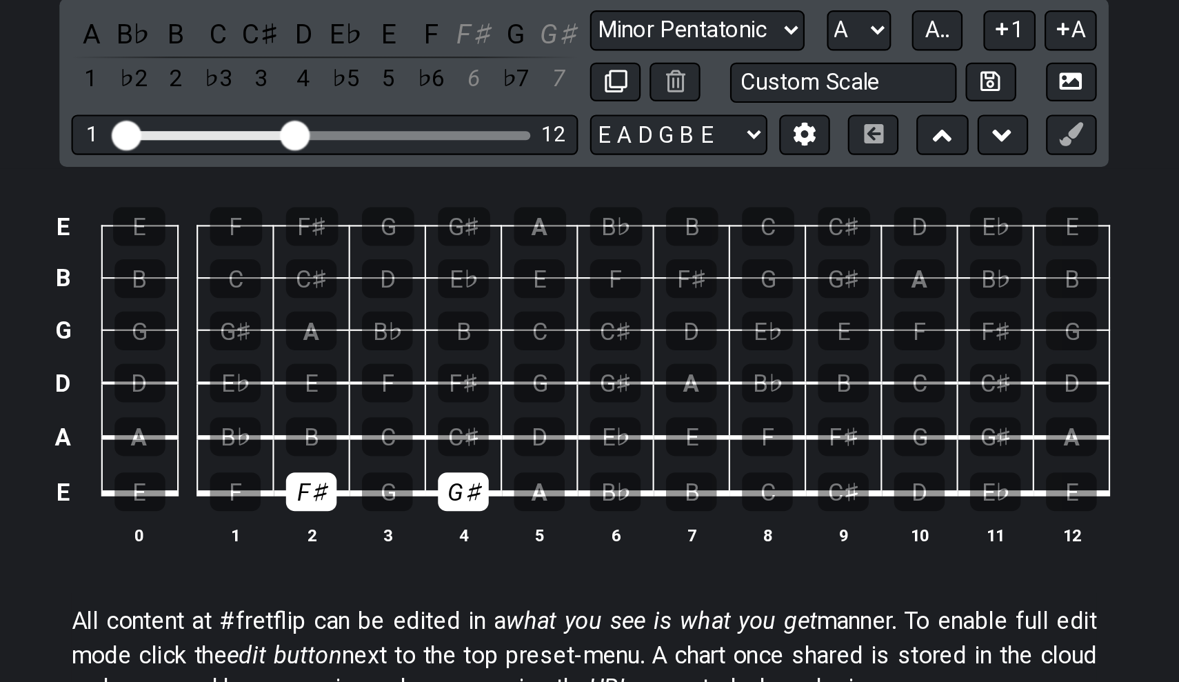
click at [446, 322] on td "F♯" at bounding box center [463, 335] width 35 height 26
click at [451, 338] on div "F♯" at bounding box center [462, 347] width 23 height 18
click at [522, 338] on div "G♯" at bounding box center [533, 347] width 23 height 18
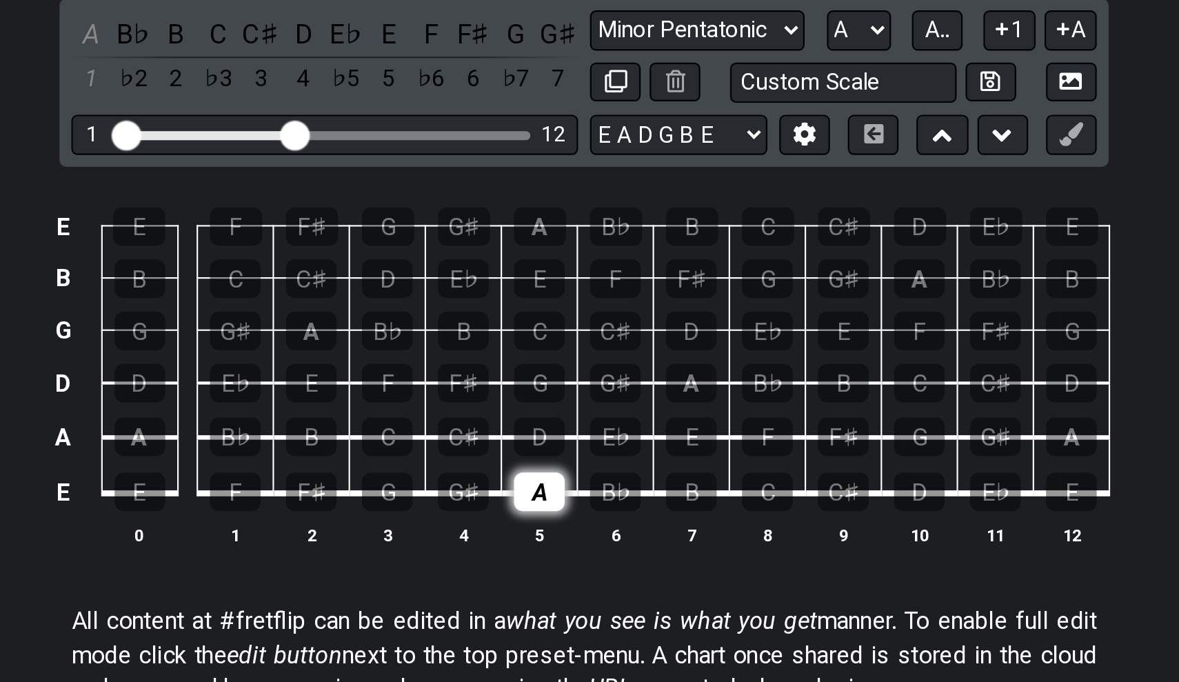
click at [557, 338] on div "A" at bounding box center [568, 347] width 23 height 18
click at [627, 338] on div "B" at bounding box center [638, 347] width 23 height 18
click at [522, 312] on div "C♯" at bounding box center [533, 321] width 23 height 18
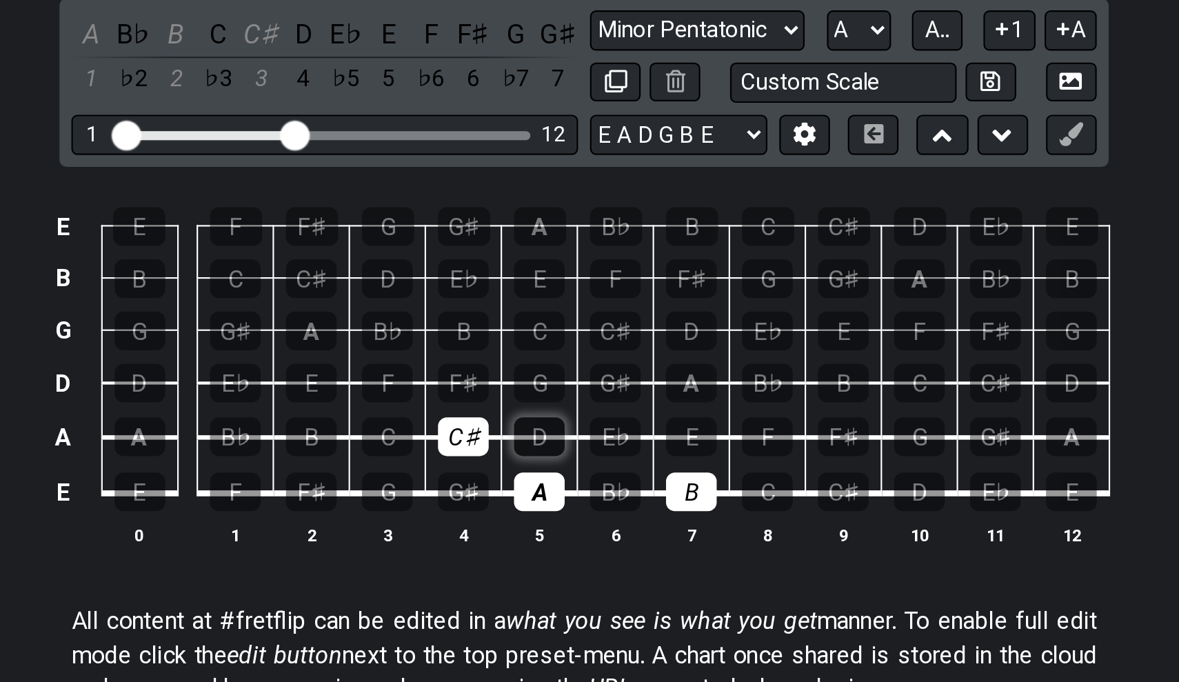
click at [557, 312] on div "D" at bounding box center [568, 321] width 23 height 18
click at [627, 312] on div "E" at bounding box center [638, 321] width 23 height 18
click at [522, 287] on div "F♯" at bounding box center [533, 296] width 23 height 18
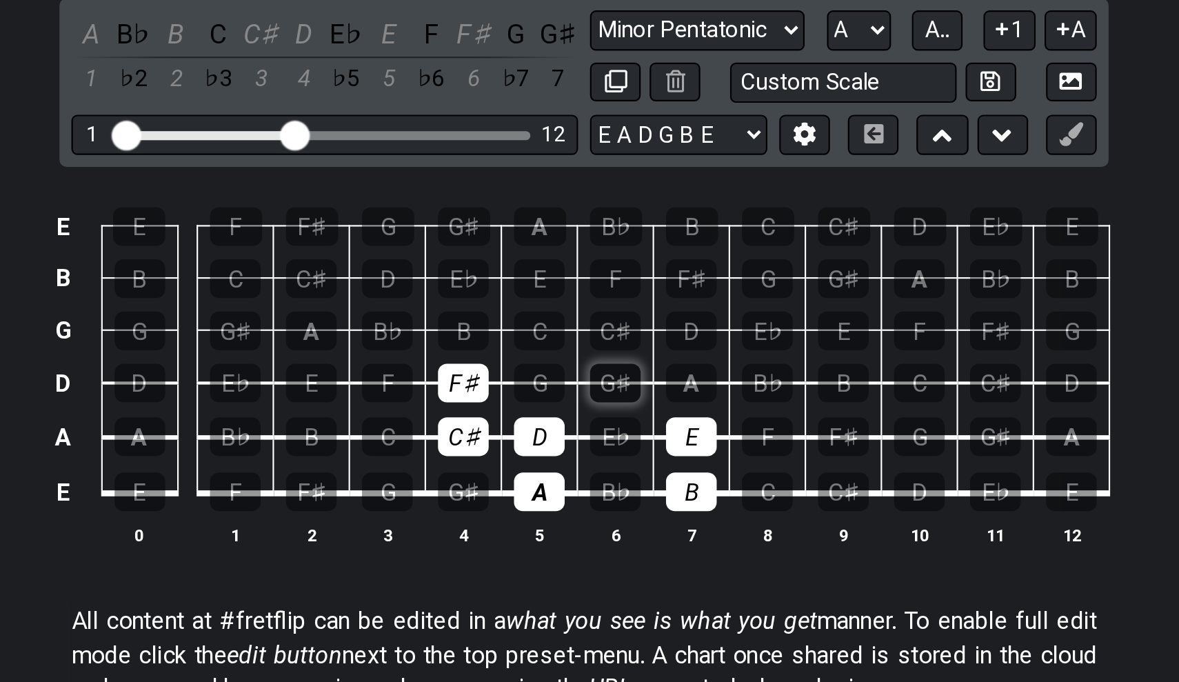
click at [592, 287] on div "G♯" at bounding box center [603, 296] width 23 height 18
click at [627, 287] on div "A" at bounding box center [638, 296] width 23 height 18
click at [522, 263] on div "B" at bounding box center [533, 272] width 23 height 18
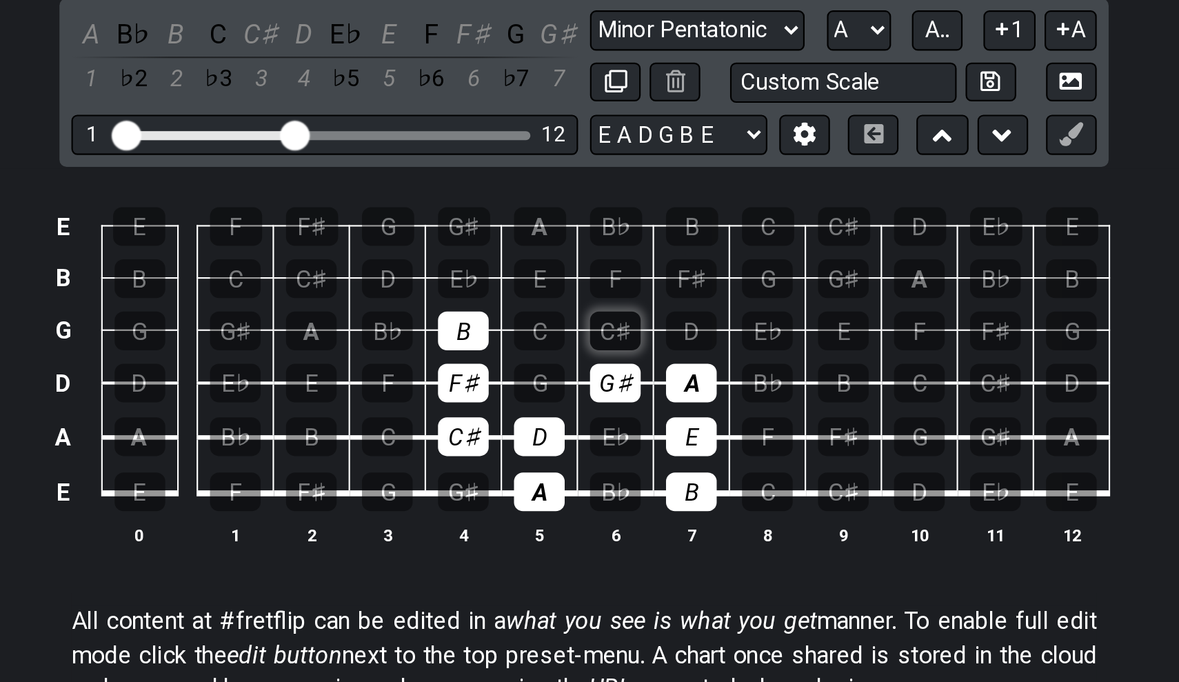
click at [592, 263] on div "C♯" at bounding box center [603, 272] width 23 height 18
click at [627, 263] on div "D" at bounding box center [638, 272] width 23 height 18
click at [557, 239] on div "E" at bounding box center [568, 248] width 23 height 18
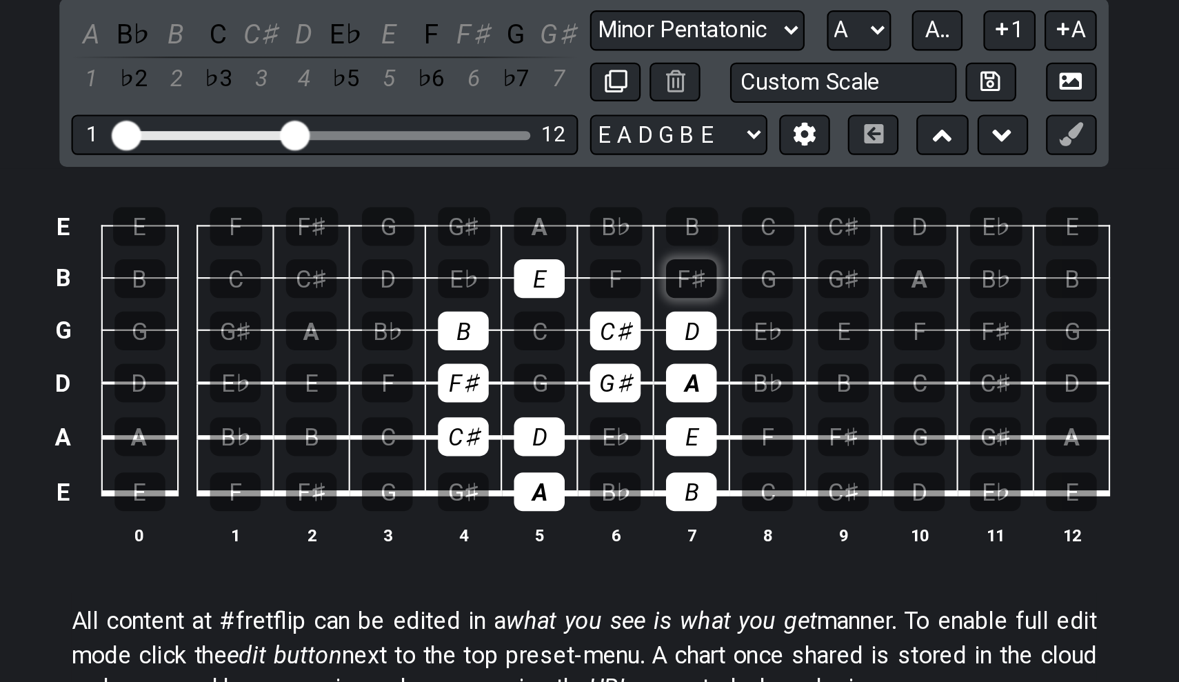
click at [627, 239] on div "F♯" at bounding box center [638, 248] width 23 height 18
click at [522, 215] on div "G♯" at bounding box center [534, 224] width 24 height 18
click at [551, 224] on td "E" at bounding box center [568, 236] width 35 height 24
click at [557, 215] on div "A" at bounding box center [569, 224] width 24 height 18
